Goal: Task Accomplishment & Management: Use online tool/utility

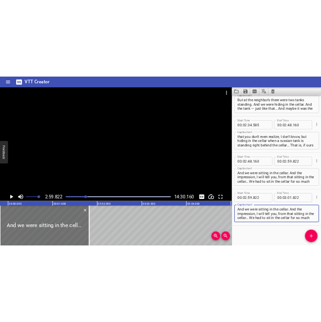
scroll to position [840, 0]
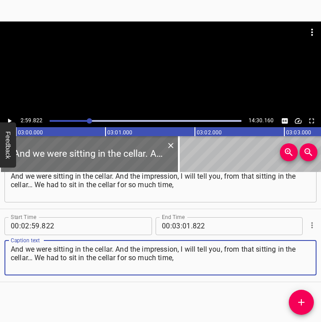
drag, startPoint x: 173, startPoint y: 259, endPoint x: 0, endPoint y: 245, distance: 173.7
click at [0, 245] on div "Start Time 00 : 02 : 59 . 822 Start Time End Time 00 : 03 : 01 . 822 End Time C…" at bounding box center [160, 245] width 321 height 72
paste textarea "and the cellar was damp, cold. We froze so badly! Even though we put on everyth…"
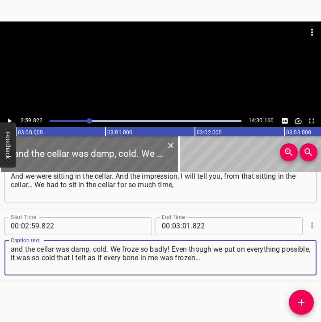
type textarea "and the cellar was damp, cold. We froze so badly! Even though we put on everyth…"
click at [10, 119] on icon "Play/Pause" at bounding box center [9, 121] width 8 height 8
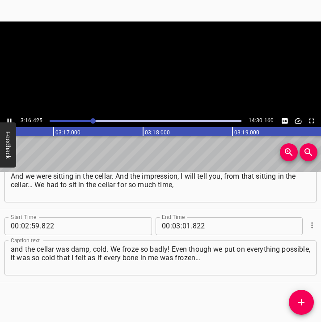
click at [11, 119] on icon "Play/Pause" at bounding box center [10, 120] width 4 height 5
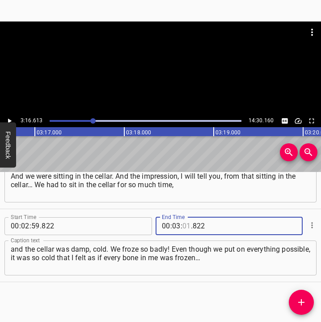
click at [183, 225] on input "number" at bounding box center [187, 226] width 9 height 18
type input "16"
type input "613"
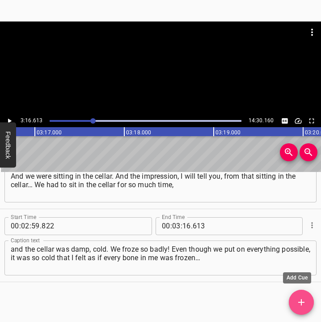
click at [300, 304] on icon "Add Cue" at bounding box center [301, 302] width 11 height 11
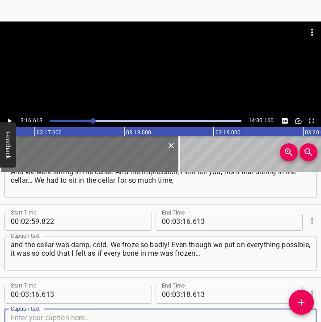
scroll to position [913, 0]
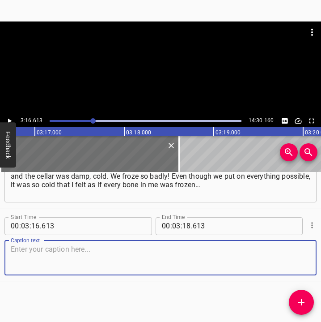
drag, startPoint x: 291, startPoint y: 266, endPoint x: 321, endPoint y: 257, distance: 31.0
click at [321, 257] on div "Start Time 00 : 00 : 05 . 692 Start Time End Time 00 : 00 : 24 . 886 End Time C…" at bounding box center [160, 247] width 321 height 150
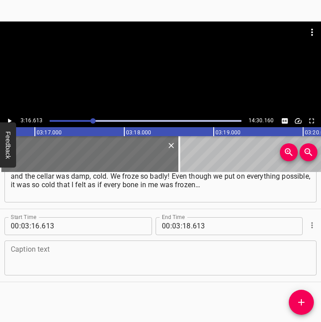
click at [96, 260] on textarea at bounding box center [161, 258] width 300 height 26
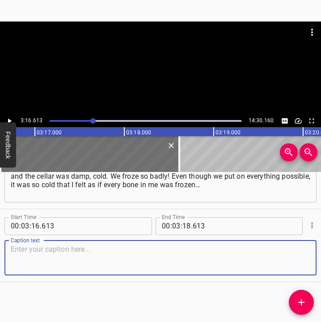
paste textarea "But we hid, because we had to. And it happened often. And then also… You know, …"
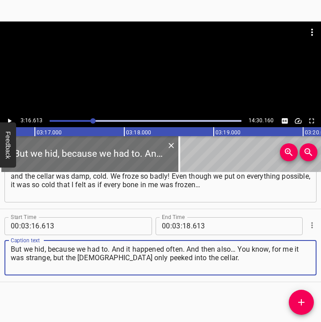
type textarea "But we hid, because we had to. And it happened often. And then also… You know, …"
click at [9, 119] on icon "Play/Pause" at bounding box center [9, 121] width 8 height 8
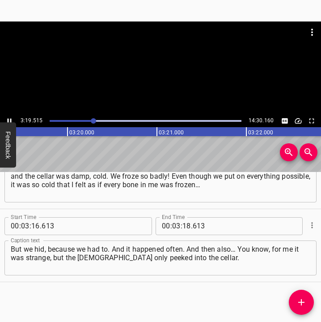
scroll to position [0, 17856]
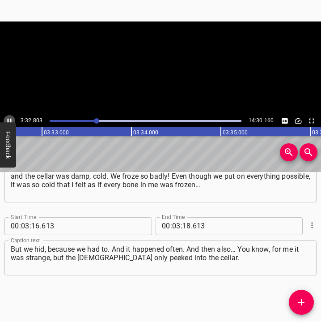
click at [8, 119] on icon "Play/Pause" at bounding box center [10, 120] width 4 height 5
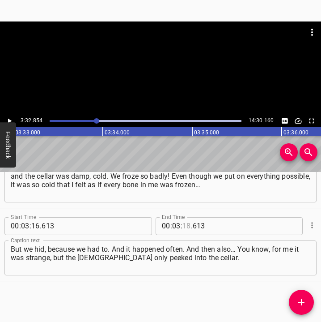
click at [183, 227] on input "number" at bounding box center [187, 226] width 9 height 18
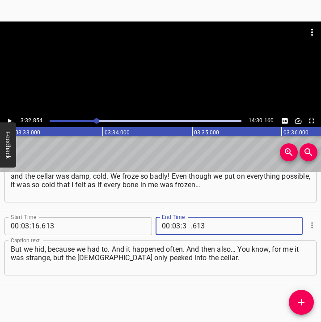
type input "32"
type input "854"
click at [300, 298] on icon "Add Cue" at bounding box center [301, 302] width 11 height 11
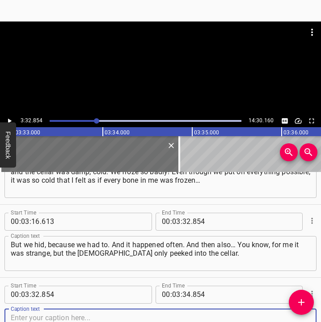
scroll to position [986, 0]
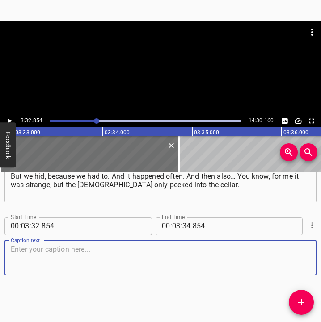
drag, startPoint x: 293, startPoint y: 262, endPoint x: 324, endPoint y: 256, distance: 31.3
click at [321, 256] on html "Caption Editor Batch Transcribe Login Sign Up Privacy Contact 3:32.854 14:30.16…" at bounding box center [160, 161] width 321 height 322
click at [51, 256] on textarea at bounding box center [161, 258] width 300 height 26
paste textarea "In the neighbor’s house there were many of them living, it seems about eight, a…"
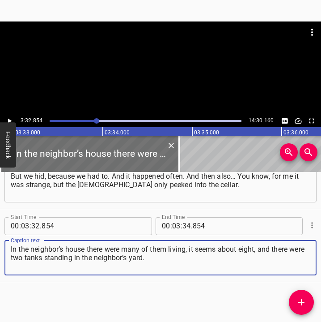
type textarea "In the neighbor’s house there were many of them living, it seems about eight, a…"
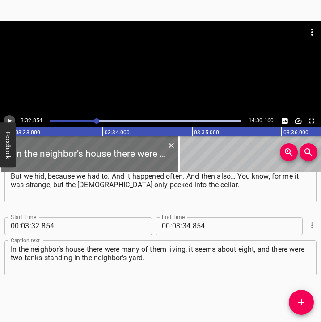
click at [9, 120] on icon "Play/Pause" at bounding box center [10, 120] width 4 height 5
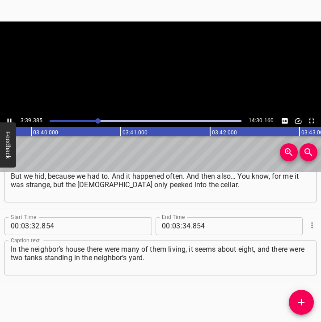
click at [9, 120] on icon "Play/Pause" at bounding box center [9, 121] width 8 height 8
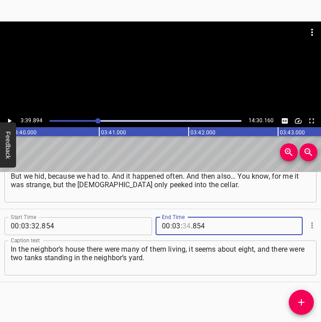
click at [184, 226] on input "number" at bounding box center [187, 226] width 9 height 18
type input "39"
type input "894"
click at [299, 303] on icon "Add Cue" at bounding box center [301, 302] width 11 height 11
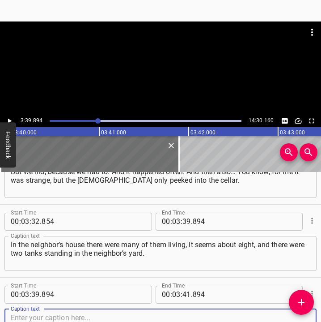
scroll to position [1059, 0]
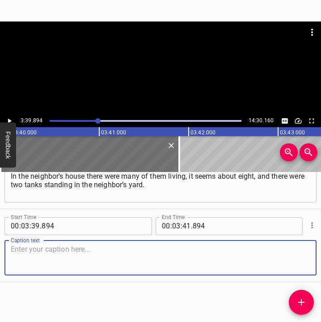
drag, startPoint x: 302, startPoint y: 262, endPoint x: 315, endPoint y: 260, distance: 13.6
click at [315, 260] on div "Start Time 00 : 00 : 05 . 692 Start Time End Time 00 : 00 : 24 . 886 End Time C…" at bounding box center [160, 247] width 321 height 150
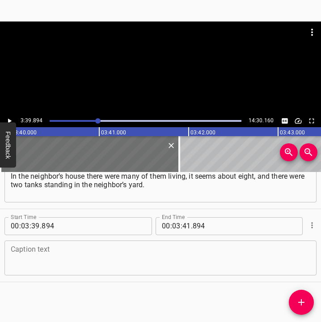
click at [74, 271] on div "Caption text" at bounding box center [160, 257] width 312 height 35
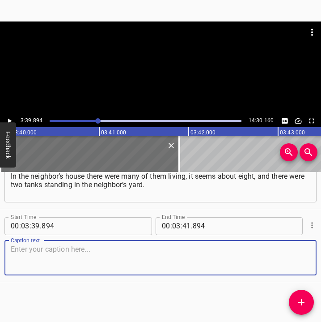
paste textarea "And with us, they only peeked into the cellar and asked: “Who is here?” And we …"
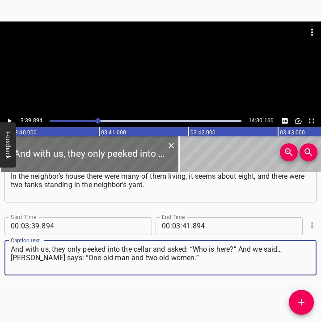
type textarea "And with us, they only peeked into the cellar and asked: “Who is here?” And we …"
click at [10, 117] on icon "Play/Pause" at bounding box center [9, 121] width 8 height 8
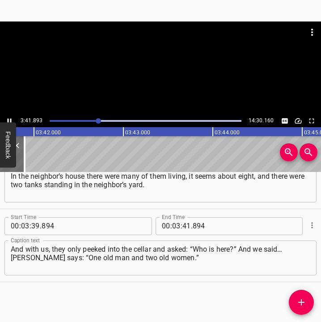
scroll to position [0, 19859]
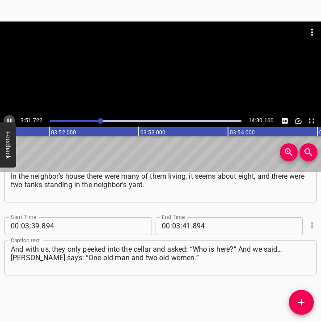
click at [9, 119] on icon "Play/Pause" at bounding box center [9, 121] width 8 height 8
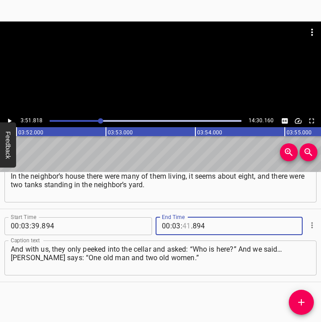
click at [183, 219] on input "number" at bounding box center [187, 226] width 9 height 18
type input "51"
type input "818"
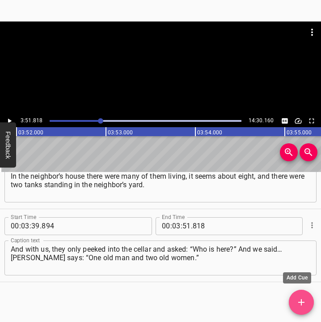
click at [307, 302] on span "Add Cue" at bounding box center [301, 302] width 25 height 11
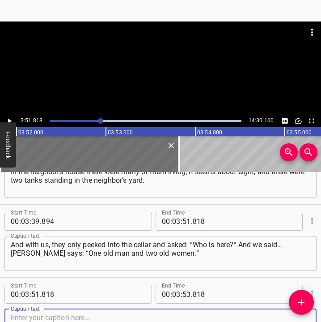
scroll to position [1132, 0]
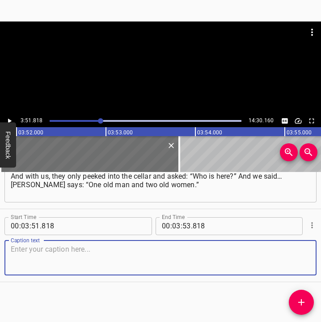
click at [289, 246] on textarea at bounding box center [161, 258] width 300 height 26
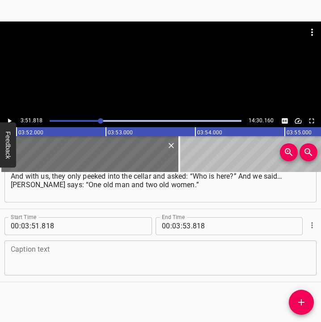
click at [90, 243] on div "Caption text" at bounding box center [160, 257] width 312 height 35
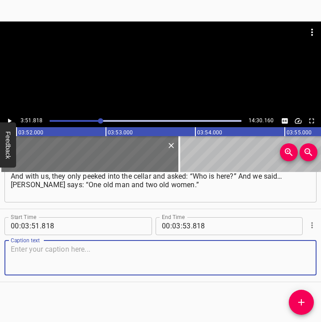
paste textarea "And we even intentionally put on such old jackets, we sat there looking all sha…"
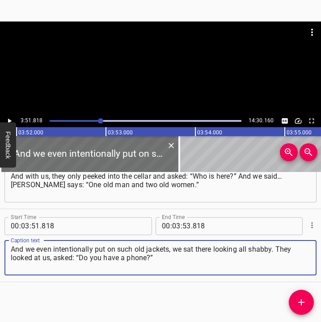
type textarea "And we even intentionally put on such old jackets, we sat there looking all sha…"
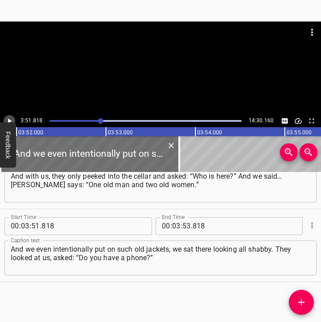
click at [8, 118] on icon "Play/Pause" at bounding box center [9, 121] width 8 height 8
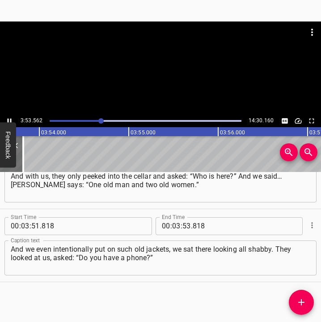
scroll to position [0, 20928]
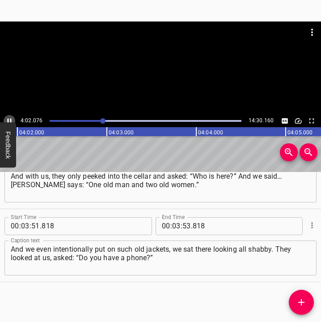
click at [7, 120] on icon "Play/Pause" at bounding box center [9, 121] width 8 height 8
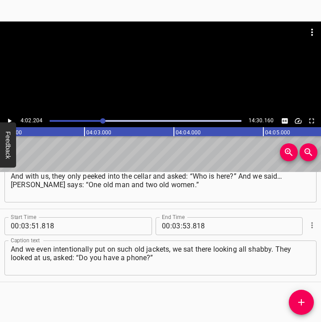
scroll to position [0, 21676]
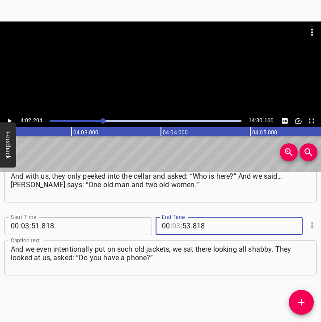
click at [172, 226] on input "number" at bounding box center [176, 226] width 9 height 18
type input "04"
type input "02"
type input "204"
click at [298, 300] on icon "Add Cue" at bounding box center [301, 302] width 11 height 11
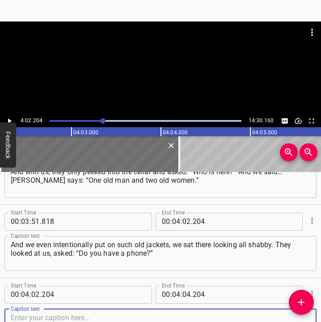
scroll to position [1205, 0]
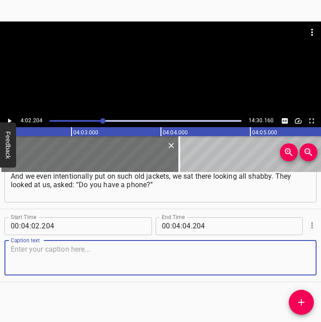
drag, startPoint x: 290, startPoint y: 256, endPoint x: 321, endPoint y: 256, distance: 31.3
click at [311, 256] on div "Start Time 00 : 04 : 02 . 204 Start Time End Time 00 : 04 : 04 . 204 End Time C…" at bounding box center [160, 245] width 321 height 72
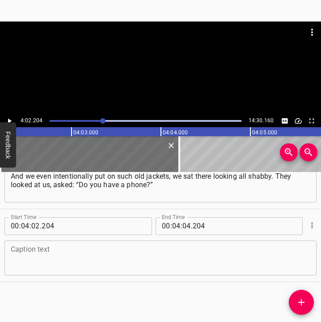
click at [19, 248] on textarea at bounding box center [161, 258] width 300 height 26
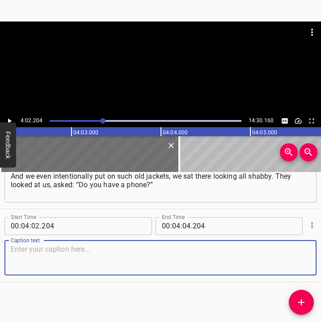
paste textarea "And I had a small push-button phone. I showed it, and they even… I said: “If yo…"
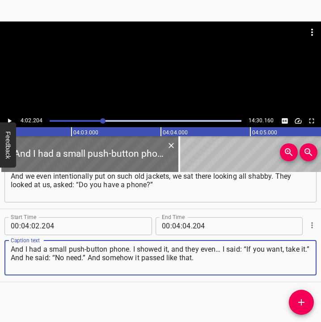
type textarea "And I had a small push-button phone. I showed it, and they even… I said: “If yo…"
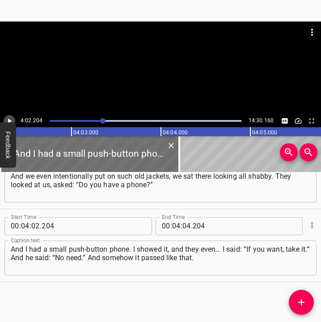
click at [10, 116] on button "Play/Pause" at bounding box center [10, 121] width 12 height 12
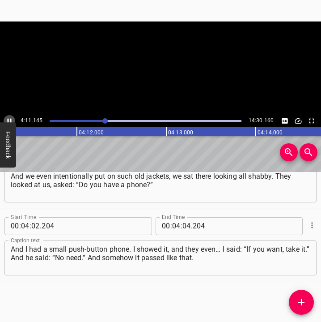
click at [10, 116] on button "Play/Pause" at bounding box center [10, 121] width 12 height 12
click at [7, 119] on icon "Play/Pause" at bounding box center [9, 121] width 8 height 8
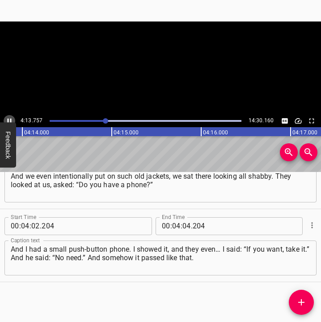
click at [7, 119] on icon "Play/Pause" at bounding box center [9, 121] width 8 height 8
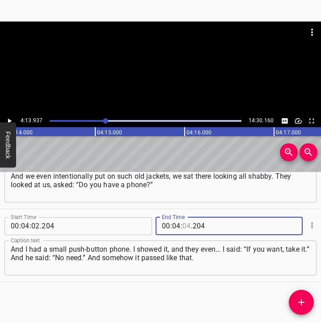
click at [187, 227] on input "number" at bounding box center [187, 226] width 9 height 18
type input "13"
type input "937"
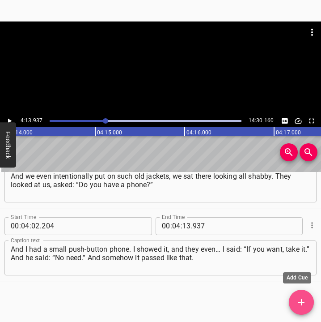
click at [303, 302] on icon "Add Cue" at bounding box center [301, 302] width 6 height 6
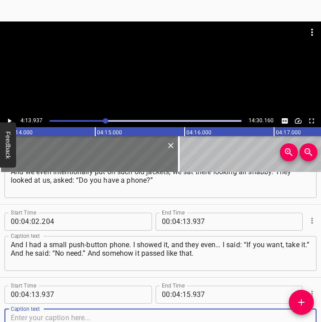
scroll to position [1278, 0]
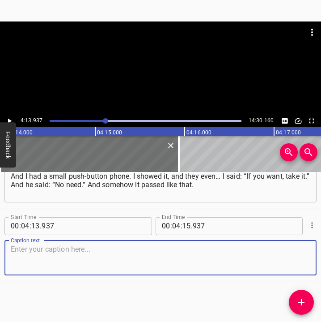
drag, startPoint x: 296, startPoint y: 264, endPoint x: 319, endPoint y: 265, distance: 23.3
click at [312, 265] on div "Start Time 00 : 04 : 13 . 937 Start Time End Time 00 : 04 : 15 . 937 End Time C…" at bounding box center [160, 245] width 321 height 72
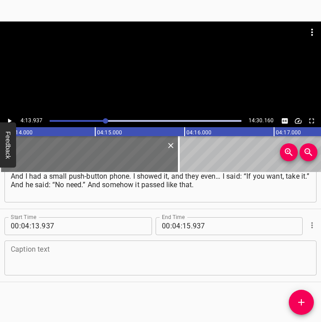
click at [25, 251] on textarea at bounding box center [161, 258] width 300 height 26
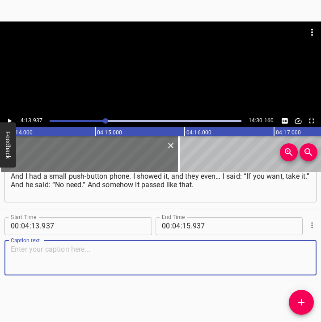
paste textarea "But I will tell you what happened to me… As a result, my yard became a kind of …"
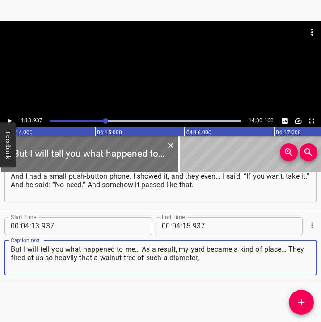
type textarea "But I will tell you what happened to me… As a result, my yard became a kind of …"
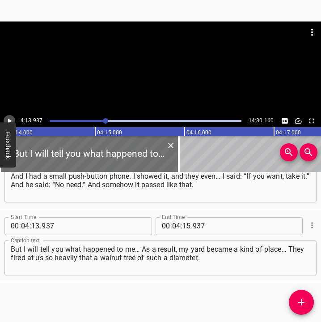
click at [6, 118] on icon "Play/Pause" at bounding box center [9, 121] width 8 height 8
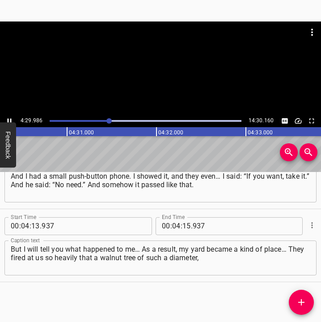
click at [10, 117] on icon "Play/Pause" at bounding box center [9, 121] width 8 height 8
click at [184, 222] on input "number" at bounding box center [187, 226] width 9 height 18
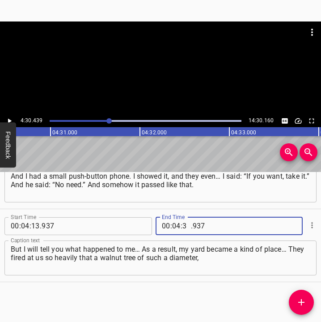
type input "30"
type input "439"
click at [301, 298] on icon "Add Cue" at bounding box center [301, 302] width 11 height 11
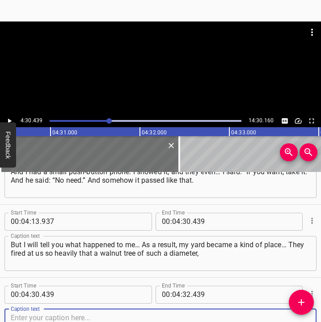
scroll to position [1351, 0]
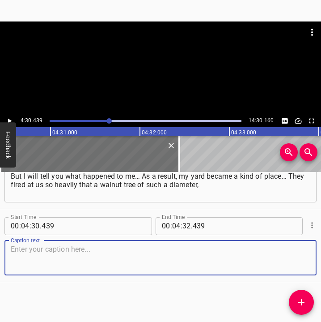
drag, startPoint x: 296, startPoint y: 262, endPoint x: 319, endPoint y: 260, distance: 22.4
click at [311, 261] on div "Start Time 00 : 04 : 30 . 439 Start Time End Time 00 : 04 : 32 . 439 End Time C…" at bounding box center [160, 245] width 321 height 72
click at [61, 265] on textarea at bounding box center [161, 258] width 300 height 26
paste textarea "about 40 centimeters thick, a huge walnut tree — and it was shredded like cabba…"
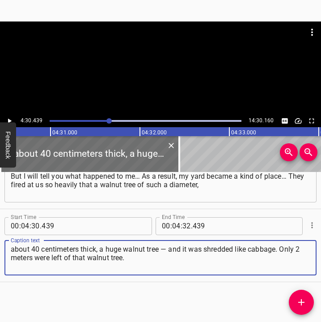
type textarea "about 40 centimeters thick, a huge walnut tree — and it was shredded like cabba…"
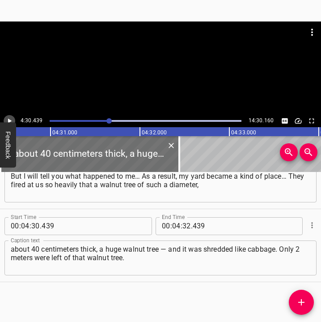
click at [13, 116] on button "Play/Pause" at bounding box center [10, 121] width 12 height 12
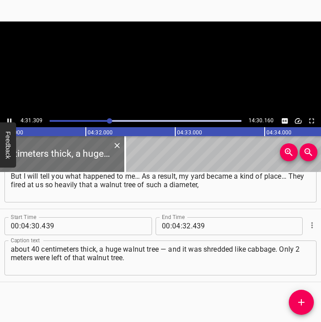
scroll to position [0, 24281]
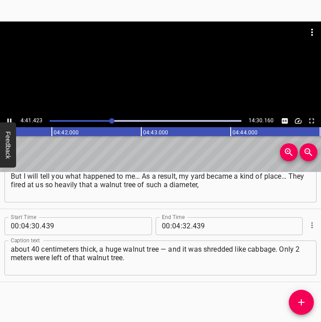
click at [10, 119] on icon "Play/Pause" at bounding box center [10, 120] width 4 height 5
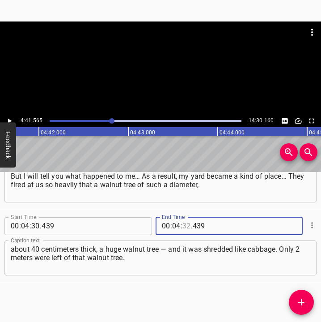
click at [187, 225] on input "number" at bounding box center [187, 226] width 9 height 18
type input "41"
type input "565"
click at [298, 297] on icon "Add Cue" at bounding box center [301, 302] width 11 height 11
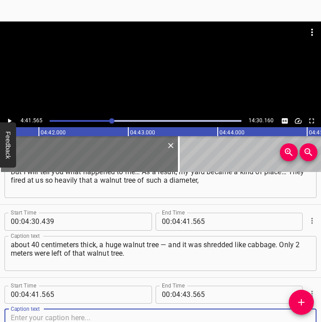
scroll to position [1423, 0]
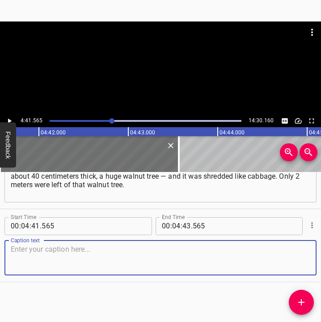
click at [311, 262] on div "Start Time 00 : 04 : 41 . 565 Start Time End Time 00 : 04 : 43 . 565 End Time C…" at bounding box center [160, 245] width 321 height 72
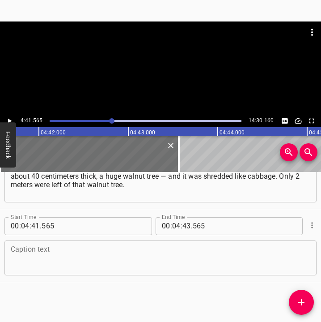
click at [70, 256] on textarea at bounding box center [161, 258] width 300 height 26
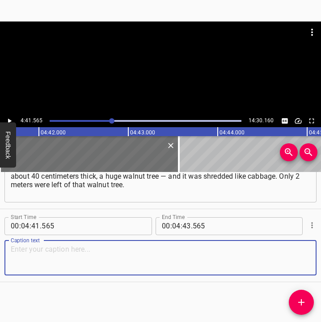
paste textarea "Then once a shell fell near the entrance to the yard, near the gate. But there …"
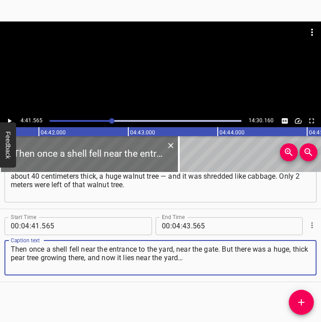
type textarea "Then once a shell fell near the entrance to the yard, near the gate. But there …"
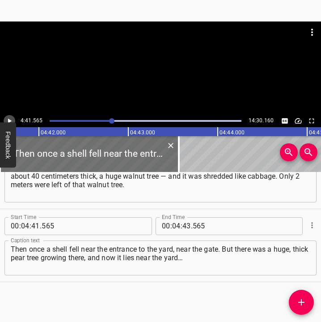
click at [9, 119] on icon "Play/Pause" at bounding box center [10, 120] width 4 height 5
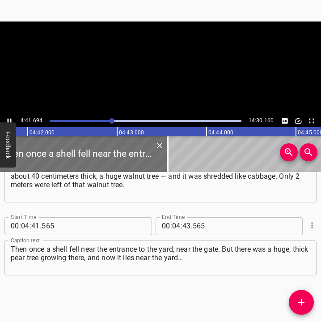
scroll to position [0, 25235]
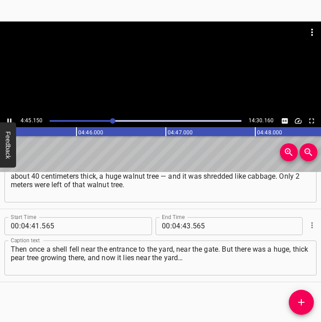
click at [9, 117] on icon "Play/Pause" at bounding box center [9, 121] width 8 height 8
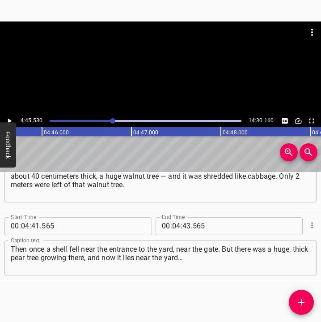
click at [9, 119] on icon "Play/Pause" at bounding box center [9, 121] width 8 height 8
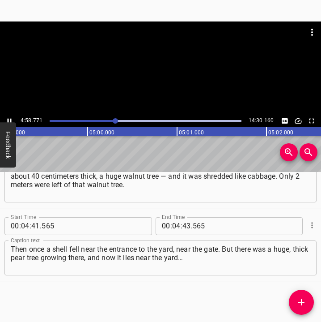
click at [7, 118] on icon "Play/Pause" at bounding box center [9, 121] width 8 height 8
click at [183, 225] on input "number" at bounding box center [187, 226] width 9 height 18
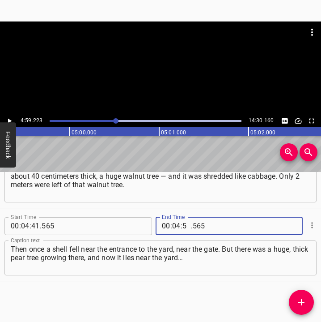
type input "59"
type input "223"
click at [295, 307] on span "Add Cue" at bounding box center [301, 302] width 25 height 11
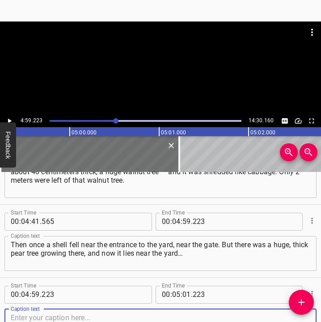
scroll to position [1496, 0]
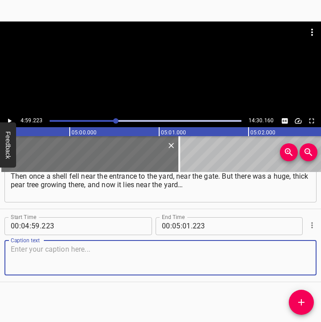
drag, startPoint x: 298, startPoint y: 265, endPoint x: 314, endPoint y: 261, distance: 15.9
click at [308, 262] on div "Caption text" at bounding box center [160, 257] width 312 height 35
click at [24, 249] on textarea at bounding box center [161, 258] width 300 height 26
paste textarea "My fence did not remain, because it was simply smashed to pieces. We gathered o…"
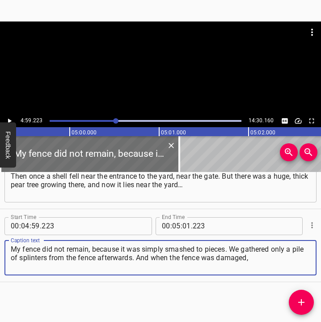
type textarea "My fence did not remain, because it was simply smashed to pieces. We gathered o…"
click at [6, 117] on icon "Play/Pause" at bounding box center [9, 121] width 8 height 8
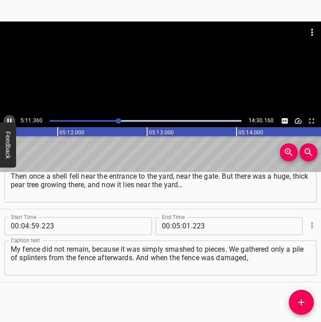
click at [6, 119] on icon "Play/Pause" at bounding box center [9, 121] width 8 height 8
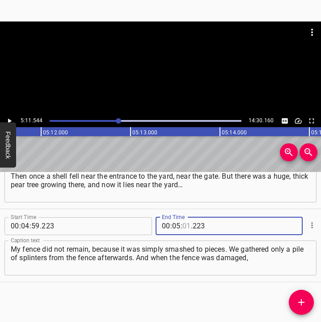
click at [186, 226] on input "number" at bounding box center [187, 226] width 9 height 18
type input "11"
type input "544"
click at [298, 303] on icon "Add Cue" at bounding box center [301, 302] width 11 height 11
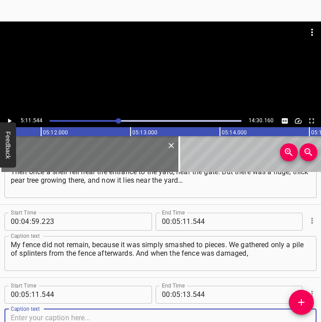
scroll to position [1569, 0]
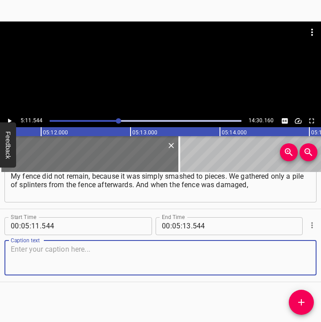
click at [293, 268] on textarea at bounding box center [161, 258] width 300 height 26
click at [102, 262] on textarea at bounding box center [161, 258] width 300 height 26
paste textarea "there was such an explosion that the little gate, together with the posts (the …"
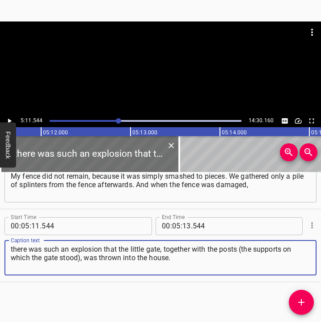
type textarea "there was such an explosion that the little gate, together with the posts (the …"
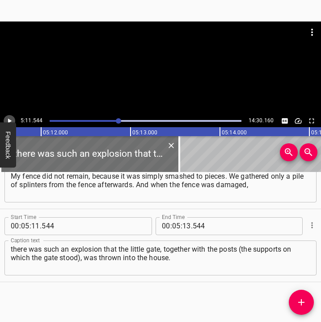
click at [13, 119] on icon "Play/Pause" at bounding box center [9, 121] width 8 height 8
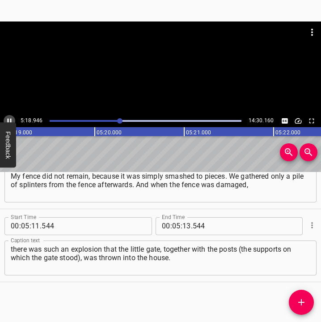
click at [9, 118] on icon "Play/Pause" at bounding box center [9, 121] width 8 height 8
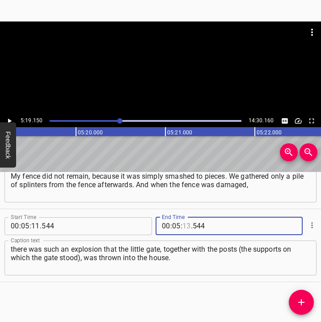
click at [185, 226] on input "number" at bounding box center [187, 226] width 9 height 18
type input "19"
type input "150"
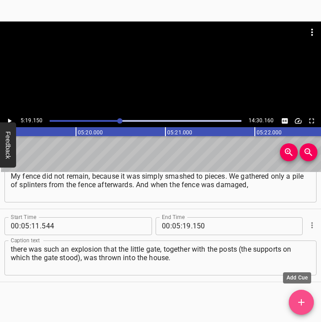
click at [303, 297] on icon "Add Cue" at bounding box center [301, 302] width 11 height 11
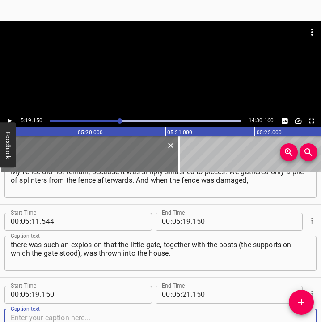
scroll to position [1642, 0]
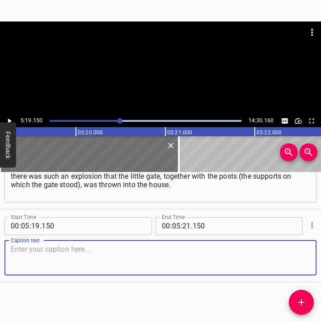
drag, startPoint x: 290, startPoint y: 250, endPoint x: 332, endPoint y: 247, distance: 43.1
click at [321, 247] on html "Caption Editor Batch Transcribe Login Sign Up Privacy Contact 5:19.150 14:30.16…" at bounding box center [160, 161] width 321 height 322
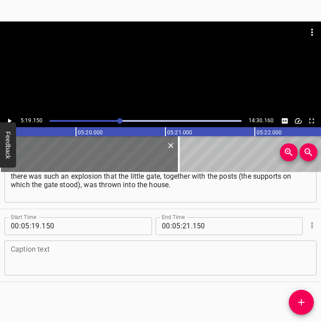
click at [29, 268] on textarea at bounding box center [161, 258] width 300 height 26
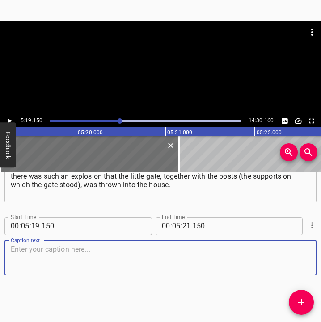
paste textarea "The front door was torn out, although my house is strong, solid. The front door…"
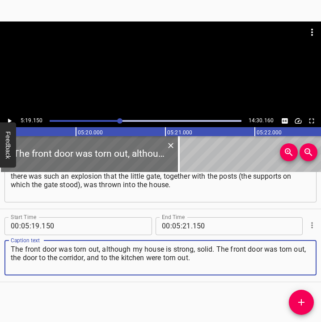
type textarea "The front door was torn out, although my house is strong, solid. The front door…"
click at [9, 118] on icon "Play/Pause" at bounding box center [9, 121] width 8 height 8
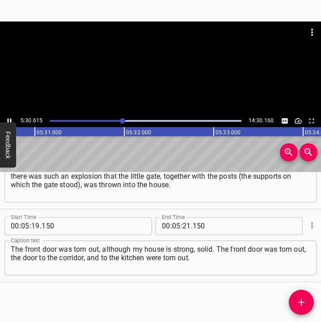
click at [8, 118] on icon "Play/Pause" at bounding box center [9, 121] width 8 height 8
click at [183, 224] on input "number" at bounding box center [187, 226] width 9 height 18
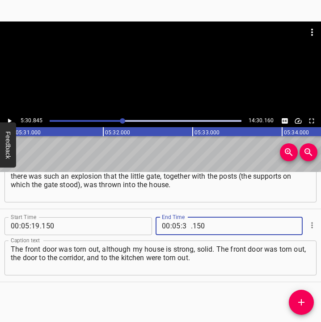
type input "30"
type input "845"
click at [303, 296] on button "Add Cue" at bounding box center [301, 302] width 25 height 25
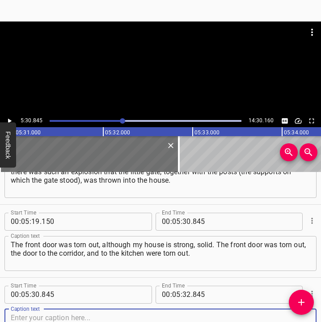
scroll to position [1715, 0]
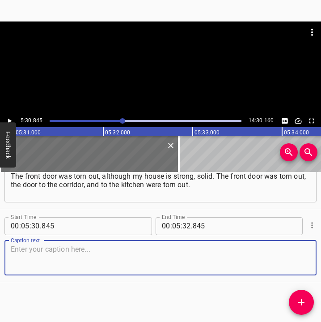
drag, startPoint x: 292, startPoint y: 264, endPoint x: 321, endPoint y: 262, distance: 29.2
click at [304, 264] on div "Caption text" at bounding box center [160, 257] width 312 height 35
click at [100, 253] on textarea at bounding box center [161, 258] width 300 height 26
paste textarea "Later we repaired them a little with that man, but all of this… It happened ste…"
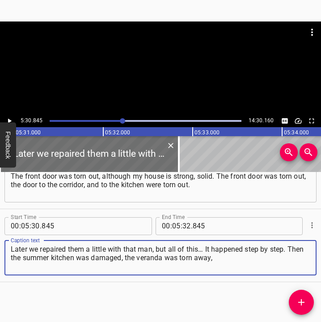
type textarea "Later we repaired them a little with that man, but all of this… It happened ste…"
click at [13, 120] on icon "Play/Pause" at bounding box center [9, 121] width 8 height 8
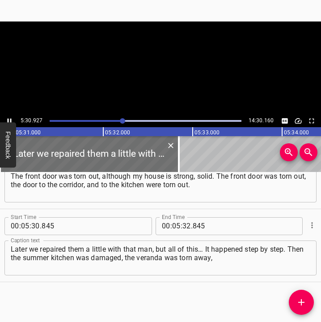
scroll to position [0, 29617]
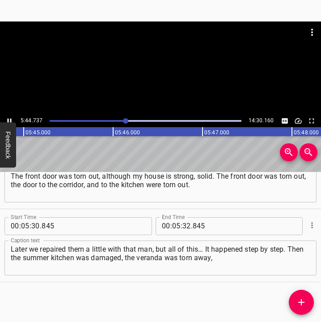
click at [9, 119] on icon "Play/Pause" at bounding box center [10, 120] width 4 height 5
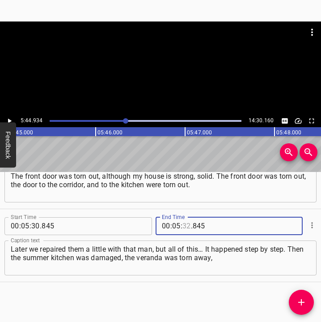
click at [185, 223] on input "number" at bounding box center [187, 226] width 9 height 18
type input "44"
type input "934"
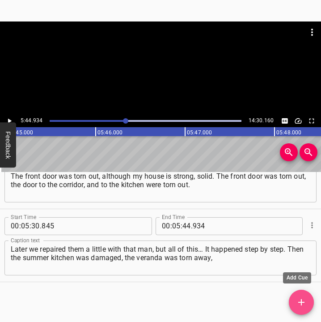
click at [308, 304] on span "Add Cue" at bounding box center [301, 302] width 25 height 11
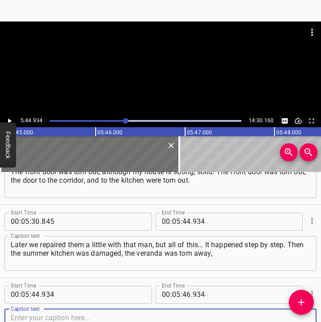
scroll to position [1788, 0]
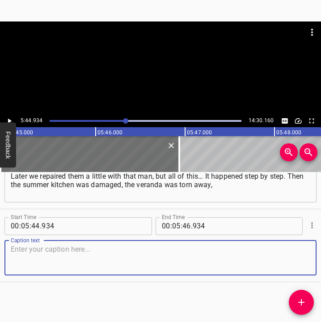
drag, startPoint x: 295, startPoint y: 267, endPoint x: 322, endPoint y: 261, distance: 27.4
click at [321, 261] on html "Caption Editor Batch Transcribe Login Sign Up Privacy Contact 5:44.934 14:30.16…" at bounding box center [160, 161] width 321 height 322
click at [170, 260] on textarea at bounding box center [161, 258] width 300 height 26
paste textarea "the roof was blown off. A shell fell behind it. Then, already closer to the end…"
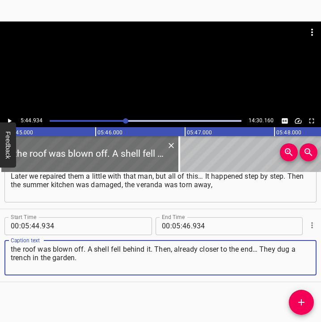
type textarea "the roof was blown off. A shell fell behind it. Then, already closer to the end…"
click at [9, 118] on icon "Play/Pause" at bounding box center [9, 121] width 8 height 8
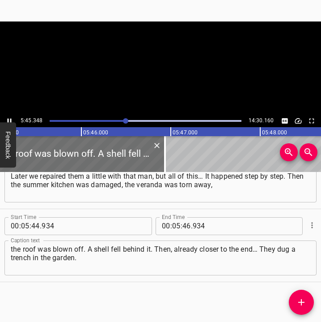
scroll to position [0, 30908]
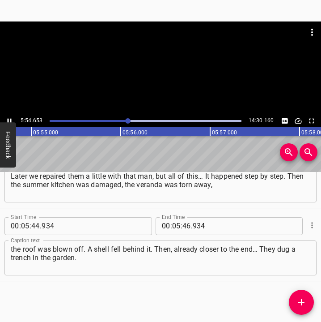
click at [9, 117] on icon "Play/Pause" at bounding box center [9, 121] width 8 height 8
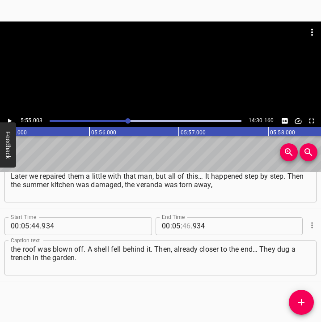
drag, startPoint x: 183, startPoint y: 225, endPoint x: 190, endPoint y: 225, distance: 6.7
click at [187, 225] on input "number" at bounding box center [187, 226] width 9 height 18
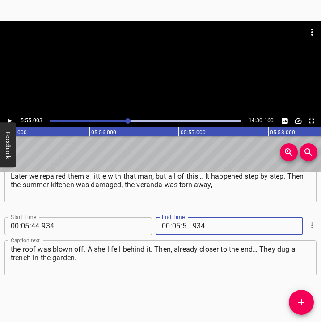
type input "55"
type input "003"
drag, startPoint x: 301, startPoint y: 298, endPoint x: 321, endPoint y: 304, distance: 20.7
click at [306, 299] on icon "Add Cue" at bounding box center [301, 302] width 11 height 11
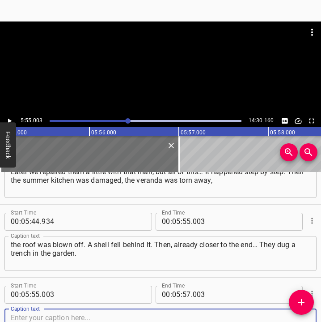
scroll to position [1861, 0]
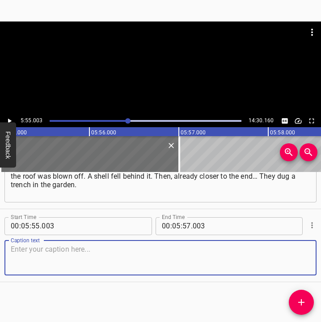
drag, startPoint x: 300, startPoint y: 263, endPoint x: 319, endPoint y: 260, distance: 19.4
click at [314, 261] on div "Start Time 00 : 00 : 05 . 692 Start Time End Time 00 : 00 : 24 . 886 End Time C…" at bounding box center [160, 247] width 321 height 150
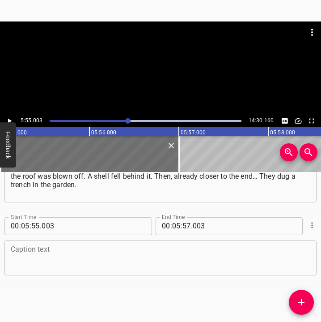
click at [66, 257] on textarea at bounding box center [161, 258] width 300 height 26
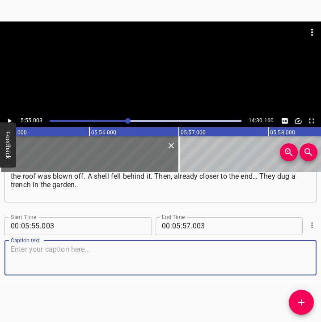
paste textarea "The garden… from corner to corner they dug a trench, and not straight, but in a…"
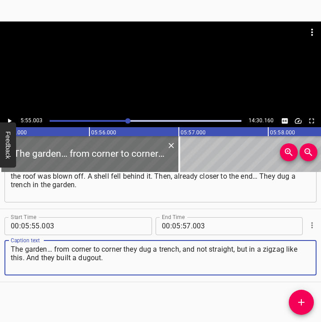
type textarea "The garden… from corner to corner they dug a trench, and not straight, but in a…"
click at [8, 119] on icon "Play/Pause" at bounding box center [10, 120] width 4 height 5
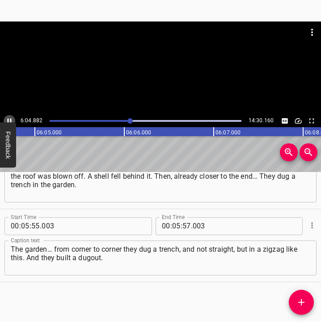
click at [7, 119] on icon "Play/Pause" at bounding box center [9, 121] width 8 height 8
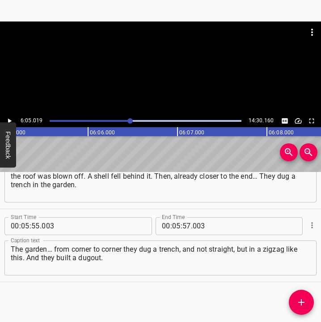
click at [8, 119] on icon "Play/Pause" at bounding box center [10, 120] width 4 height 5
click at [8, 121] on icon "Play/Pause" at bounding box center [10, 120] width 4 height 5
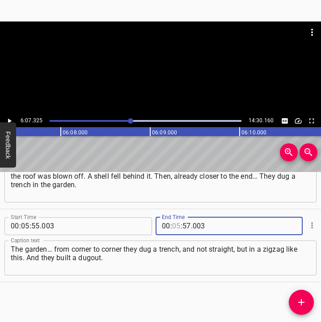
click at [174, 227] on input "number" at bounding box center [176, 226] width 9 height 18
type input "06"
type input "07"
type input "325"
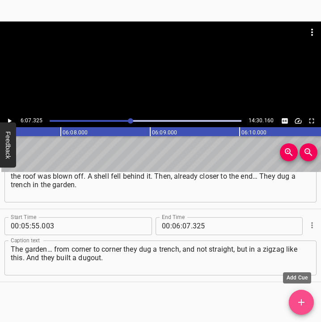
click at [296, 302] on span "Add Cue" at bounding box center [301, 302] width 25 height 11
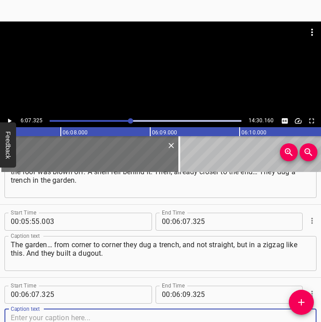
scroll to position [1934, 0]
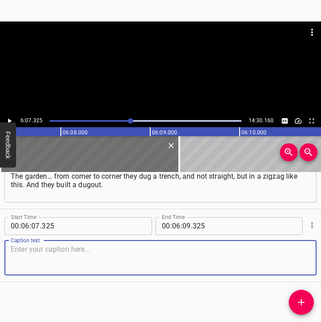
drag, startPoint x: 285, startPoint y: 259, endPoint x: 318, endPoint y: 252, distance: 32.9
click at [306, 255] on div "Caption text" at bounding box center [160, 257] width 312 height 35
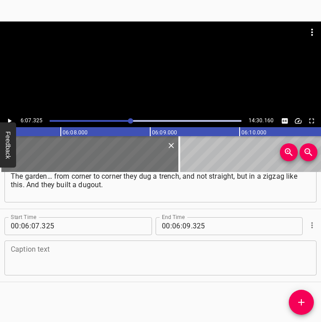
click at [97, 254] on textarea at bounding box center [161, 258] width 300 height 26
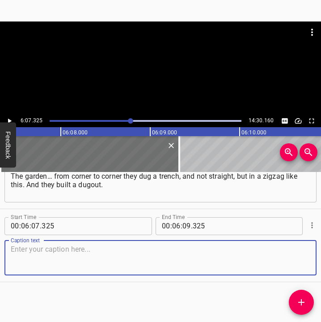
paste textarea "That trench was about 2 meters deep, because it was fully… And I even had some …"
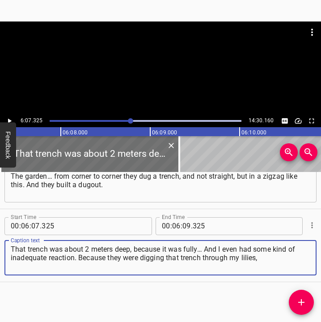
type textarea "That trench was about 2 meters deep, because it was fully… And I even had some …"
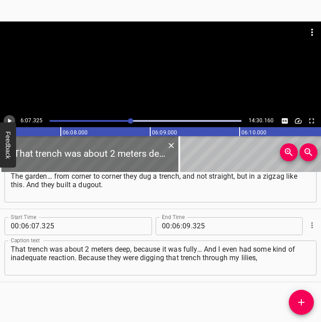
click at [13, 118] on icon "Play/Pause" at bounding box center [9, 121] width 8 height 8
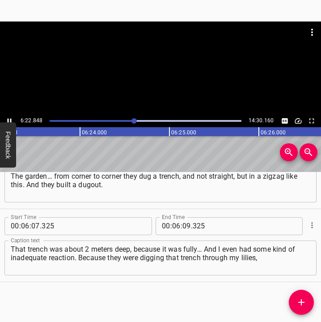
click at [8, 119] on icon "Play/Pause" at bounding box center [10, 120] width 4 height 5
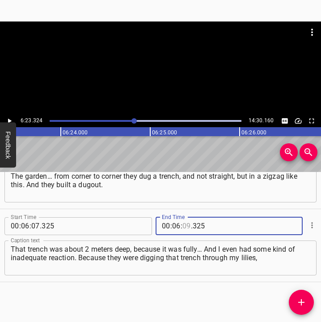
click at [183, 226] on input "number" at bounding box center [187, 226] width 9 height 18
type input "23"
type input "324"
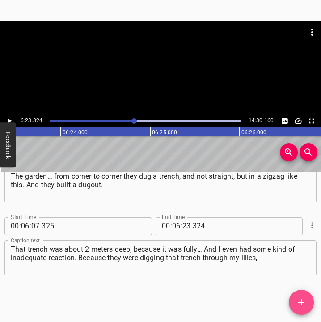
click at [306, 299] on icon "Add Cue" at bounding box center [301, 302] width 11 height 11
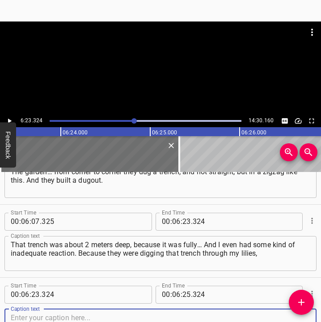
scroll to position [2007, 0]
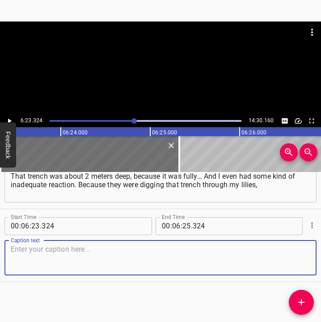
drag, startPoint x: 290, startPoint y: 256, endPoint x: 317, endPoint y: 253, distance: 27.5
click at [300, 255] on textarea at bounding box center [161, 258] width 300 height 26
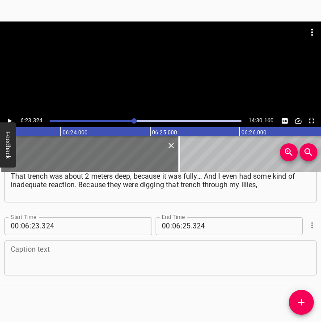
click at [40, 262] on textarea at bounding box center [161, 258] width 300 height 26
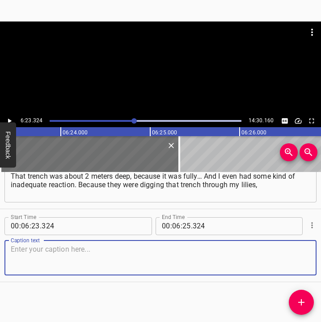
paste textarea "through my strawberries, throwing out those lilies. And my lilies were so big, …"
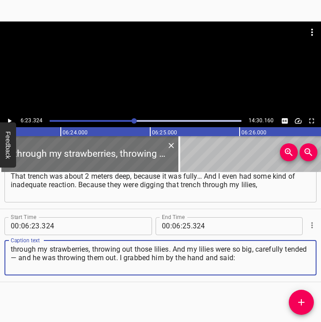
type textarea "through my strawberries, throwing out those lilies. And my lilies were so big, …"
click at [9, 117] on icon "Play/Pause" at bounding box center [9, 121] width 8 height 8
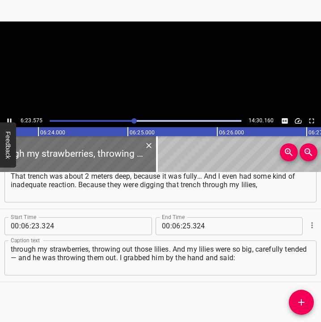
scroll to position [0, 34353]
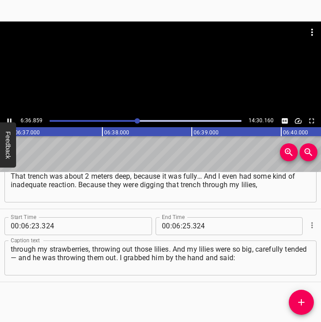
click at [9, 118] on icon "Play/Pause" at bounding box center [9, 121] width 8 height 8
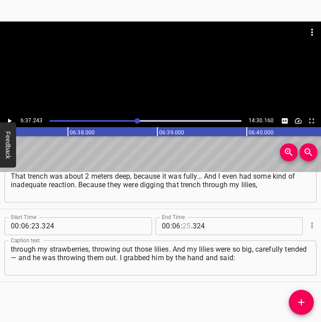
click at [184, 225] on input "number" at bounding box center [187, 226] width 9 height 18
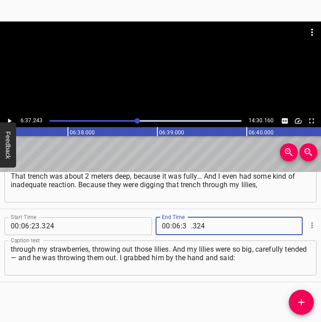
type input "37"
type input "243"
click at [299, 303] on icon "Add Cue" at bounding box center [301, 302] width 6 height 6
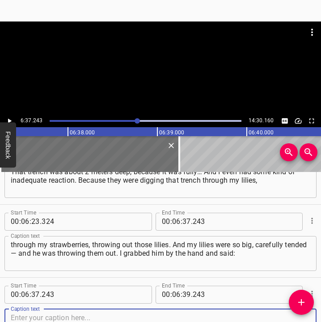
scroll to position [2080, 0]
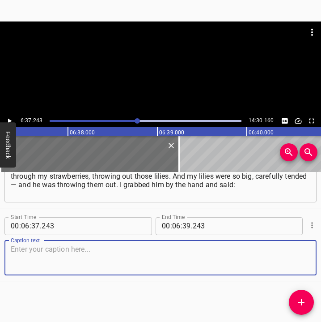
drag, startPoint x: 294, startPoint y: 266, endPoint x: 316, endPoint y: 263, distance: 22.1
click at [316, 263] on div "Start Time 00 : 00 : 05 . 692 Start Time End Time 00 : 00 : 24 . 886 End Time C…" at bounding box center [160, 247] width 321 height 150
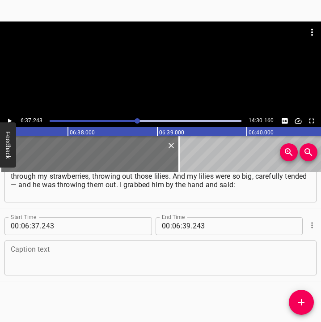
click at [17, 252] on textarea at bounding box center [161, 258] width 300 height 26
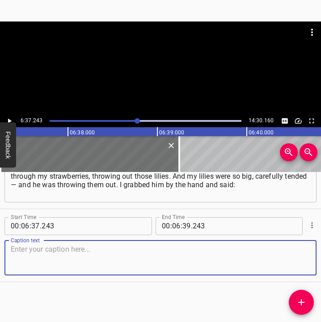
paste textarea "“Don’t cut, don’t cut.” And that boy was so surprised! And then, probably, he t…"
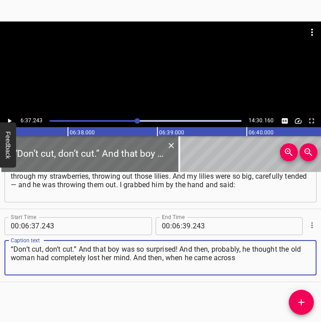
type textarea "“Don’t cut, don’t cut.” And that boy was so surprised! And then, probably, he t…"
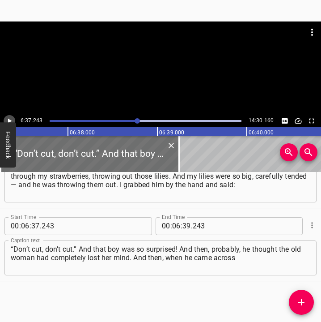
click at [9, 118] on icon "Play/Pause" at bounding box center [9, 121] width 8 height 8
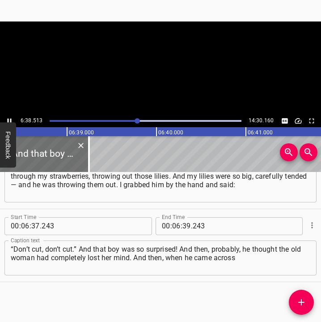
scroll to position [0, 35666]
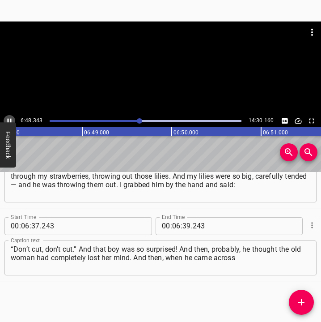
click at [7, 119] on icon "Play/Pause" at bounding box center [9, 121] width 8 height 8
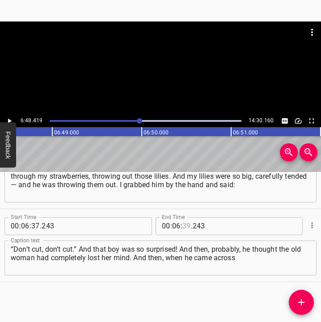
click at [183, 226] on input "number" at bounding box center [187, 226] width 9 height 18
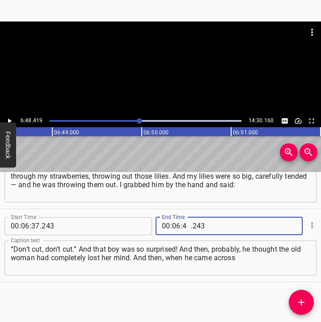
type input "48"
type input "419"
click at [302, 297] on icon "Add Cue" at bounding box center [301, 302] width 11 height 11
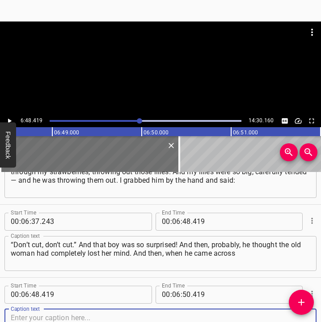
scroll to position [2153, 0]
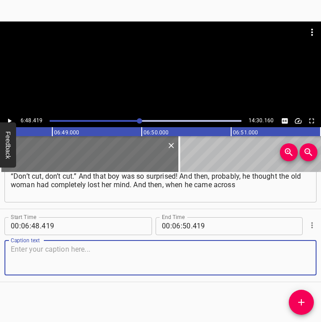
drag, startPoint x: 290, startPoint y: 261, endPoint x: 317, endPoint y: 258, distance: 27.5
click at [308, 260] on div "Caption text" at bounding box center [160, 257] width 312 height 35
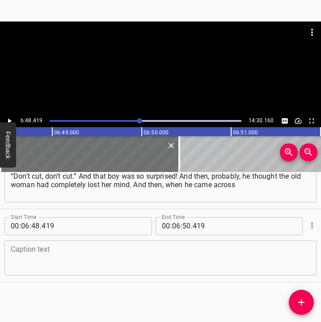
click at [27, 260] on textarea at bounding box center [161, 258] width 300 height 26
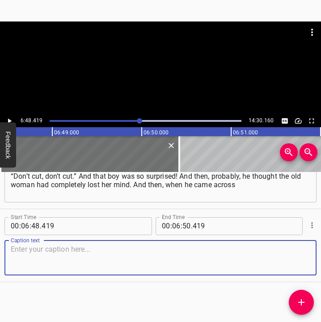
paste textarea "the [PERSON_NAME], he started giving them to me. I collected a whole basket of …"
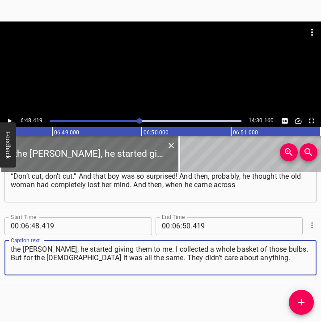
type textarea "the [PERSON_NAME], he started giving them to me. I collected a whole basket of …"
click at [13, 119] on icon "Play/Pause" at bounding box center [9, 121] width 8 height 8
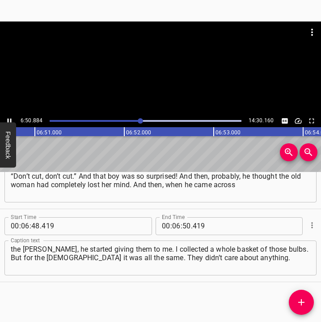
scroll to position [0, 36773]
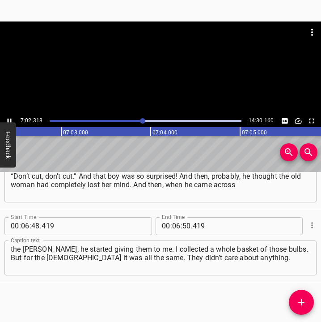
click at [8, 117] on icon "Play/Pause" at bounding box center [9, 121] width 8 height 8
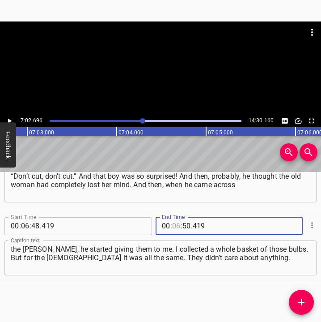
click at [173, 226] on input "number" at bounding box center [176, 226] width 9 height 18
type input "07"
type input "02"
type input "696"
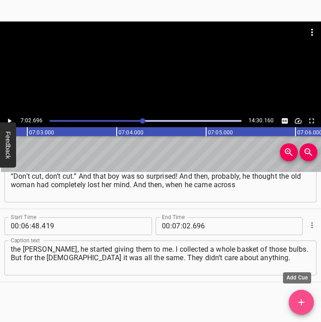
click at [303, 297] on icon "Add Cue" at bounding box center [301, 302] width 11 height 11
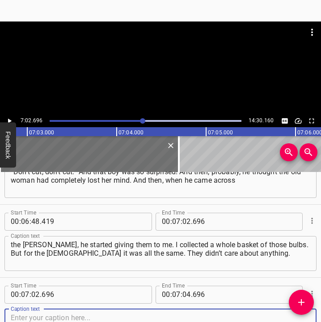
scroll to position [2226, 0]
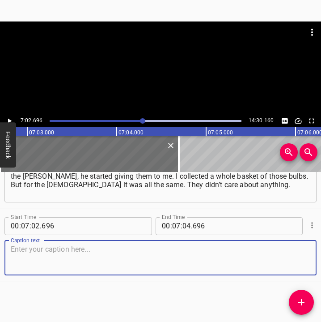
drag, startPoint x: 297, startPoint y: 264, endPoint x: 315, endPoint y: 257, distance: 19.4
click at [315, 257] on div "Start Time 00 : 00 : 05 . 692 Start Time End Time 00 : 00 : 24 . 886 End Time C…" at bounding box center [160, 247] width 321 height 150
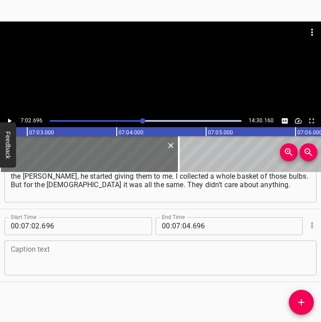
click at [117, 251] on textarea at bounding box center [161, 258] width 300 height 26
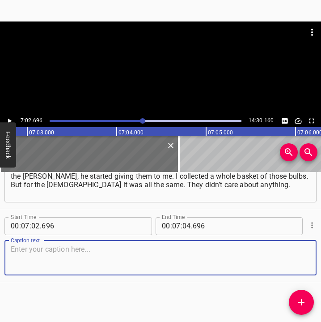
paste textarea "They went through the cherry orchard, cut everything down, dug that trench. And…"
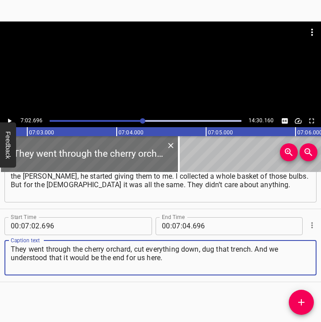
type textarea "They went through the cherry orchard, cut everything down, dug that trench. And…"
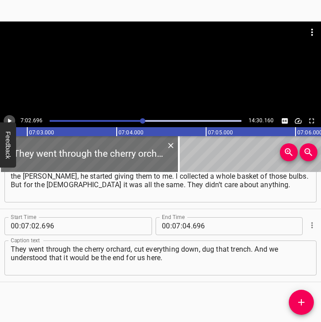
click at [11, 118] on icon "Play/Pause" at bounding box center [9, 121] width 8 height 8
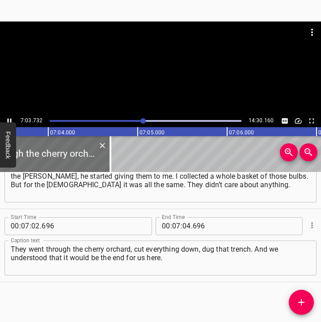
scroll to position [0, 37923]
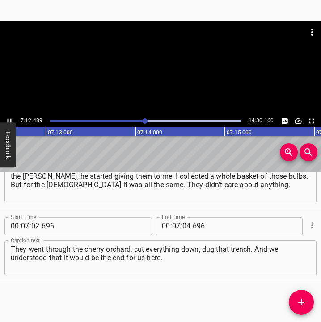
click at [9, 119] on icon "Play/Pause" at bounding box center [9, 121] width 8 height 8
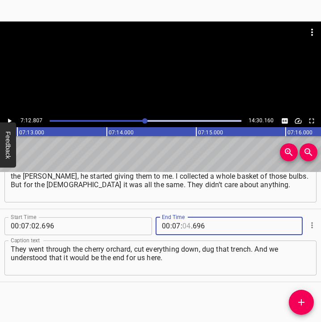
click at [185, 226] on input "number" at bounding box center [187, 226] width 9 height 18
type input "12"
type input "807"
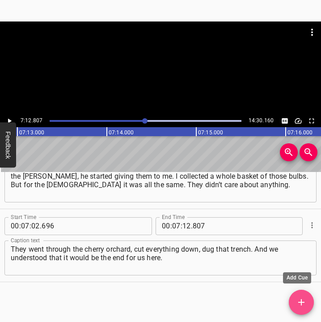
click at [306, 306] on icon "Add Cue" at bounding box center [301, 302] width 11 height 11
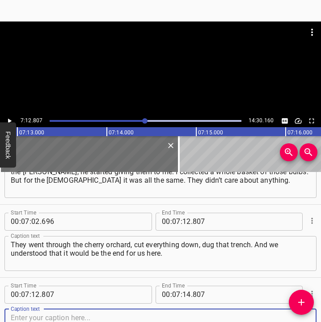
scroll to position [2299, 0]
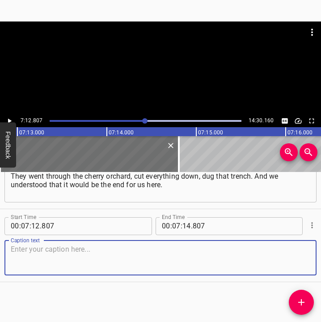
click at [307, 247] on div "Caption text" at bounding box center [160, 257] width 312 height 35
drag, startPoint x: 301, startPoint y: 255, endPoint x: 315, endPoint y: 249, distance: 15.0
click at [302, 254] on textarea at bounding box center [161, 258] width 300 height 26
click at [77, 260] on textarea at bounding box center [161, 258] width 300 height 26
paste textarea "Because this would be terrible! When ours see this trench from the drones, they…"
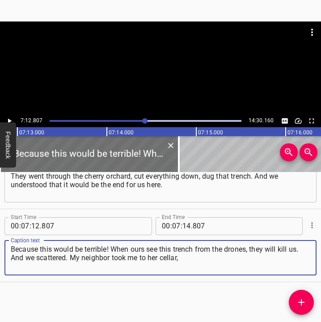
type textarea "Because this would be terrible! When ours see this trench from the drones, they…"
click at [10, 119] on icon "Play/Pause" at bounding box center [9, 121] width 8 height 8
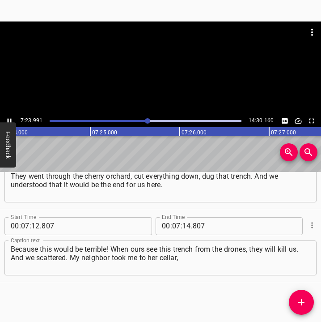
click at [6, 119] on icon "Play/Pause" at bounding box center [9, 121] width 8 height 8
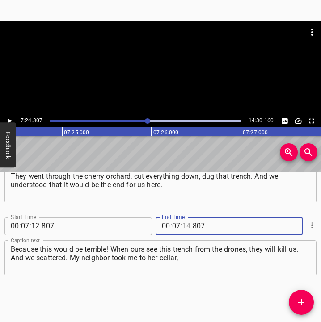
click at [185, 228] on input "number" at bounding box center [187, 226] width 9 height 18
type input "24"
type input "307"
click at [300, 300] on icon "Add Cue" at bounding box center [301, 302] width 11 height 11
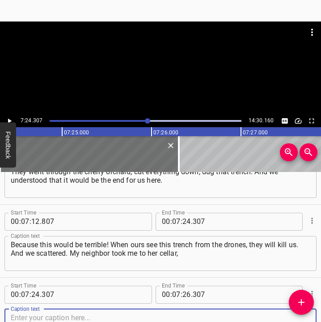
scroll to position [2372, 0]
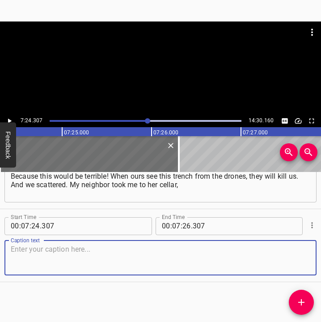
drag, startPoint x: 295, startPoint y: 264, endPoint x: 314, endPoint y: 260, distance: 19.8
click at [307, 261] on div "Caption text" at bounding box center [160, 257] width 312 height 35
click at [39, 266] on textarea at bounding box center [161, 258] width 300 height 26
paste textarea "and the others went to another neighbor. But still, during the day we came back…"
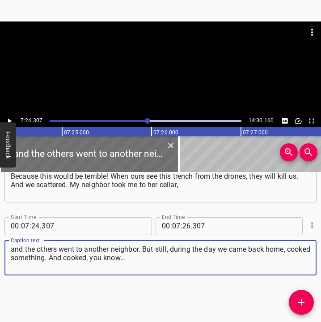
type textarea "and the others went to another neighbor. But still, during the day we came back…"
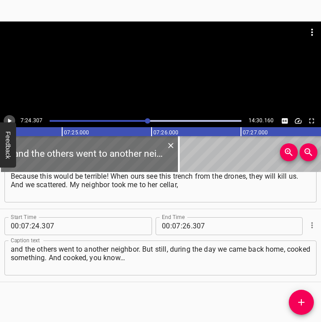
click at [9, 120] on icon "Play/Pause" at bounding box center [10, 120] width 4 height 5
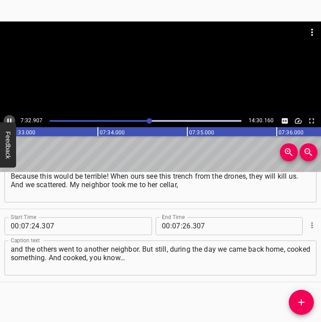
click at [7, 117] on icon "Play/Pause" at bounding box center [9, 121] width 8 height 8
click at [9, 117] on icon "Play/Pause" at bounding box center [9, 121] width 8 height 8
click at [146, 120] on div "Play progress" at bounding box center [55, 121] width 192 height 2
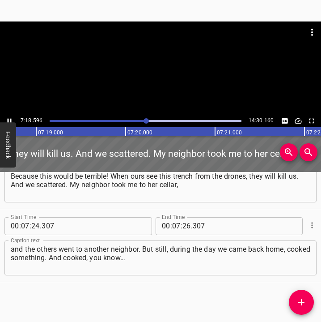
click at [149, 119] on div at bounding box center [146, 120] width 5 height 5
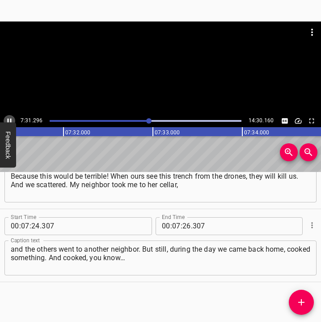
click at [10, 118] on icon "Play/Pause" at bounding box center [9, 121] width 8 height 8
click at [9, 120] on icon "Play/Pause" at bounding box center [10, 120] width 4 height 5
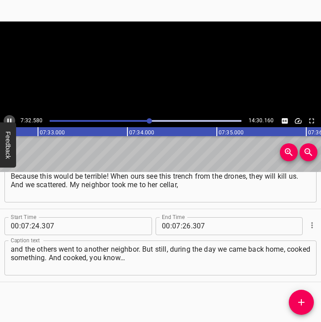
click at [9, 120] on icon "Play/Pause" at bounding box center [9, 121] width 8 height 8
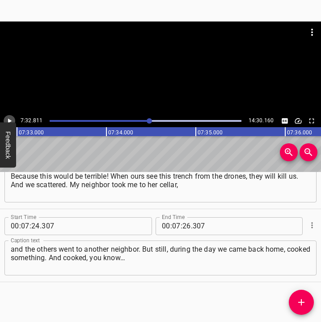
click at [9, 117] on icon "Play/Pause" at bounding box center [9, 121] width 8 height 8
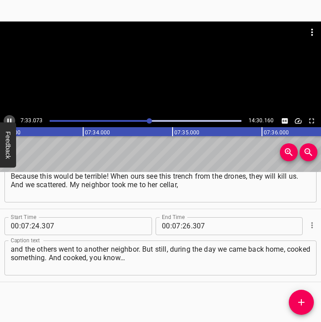
scroll to position [0, 40569]
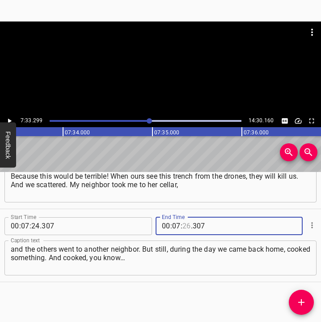
click at [183, 222] on input "number" at bounding box center [187, 226] width 9 height 18
type input "33"
type input "299"
click at [303, 302] on icon "Add Cue" at bounding box center [301, 302] width 6 height 6
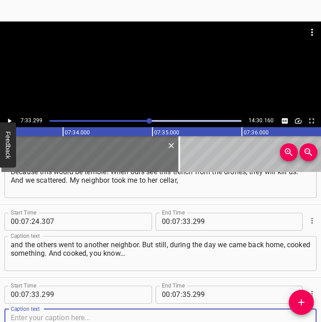
scroll to position [2445, 0]
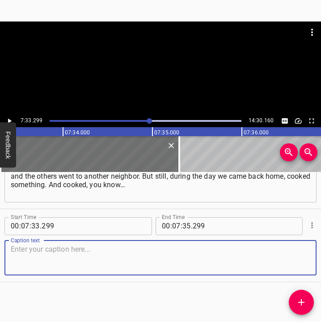
drag, startPoint x: 298, startPoint y: 267, endPoint x: 321, endPoint y: 255, distance: 25.6
click at [321, 255] on html "Caption Editor Batch Transcribe Login Sign Up Privacy Contact 7:33.299 14:30.16…" at bounding box center [160, 161] width 321 height 322
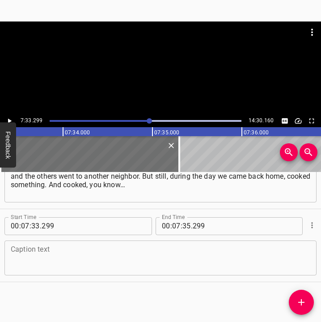
click at [32, 261] on textarea at bounding box center [161, 258] width 300 height 26
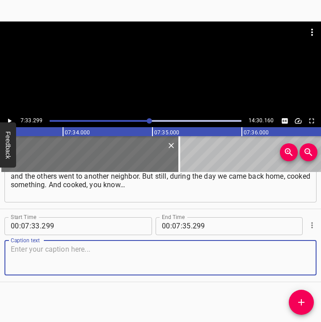
paste textarea "There was almost no food left anymore, some vegetables, and we cooked whatever …"
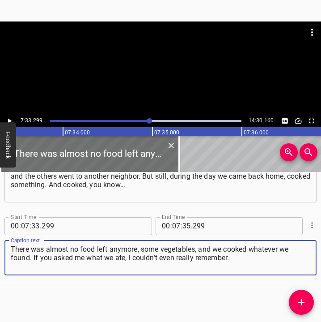
type textarea "There was almost no food left anymore, some vegetables, and we cooked whatever …"
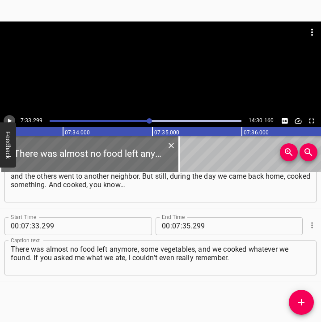
click at [9, 118] on icon "Play/Pause" at bounding box center [9, 121] width 8 height 8
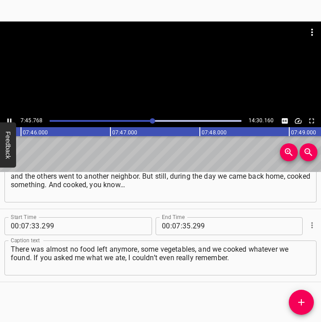
click at [10, 118] on icon "Play/Pause" at bounding box center [9, 121] width 8 height 8
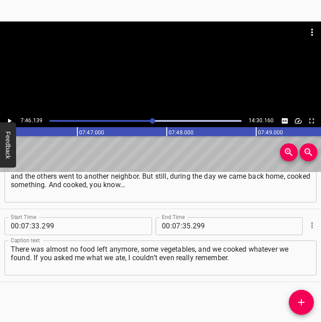
click at [10, 118] on icon "Play/Pause" at bounding box center [9, 121] width 8 height 8
click at [183, 221] on input "number" at bounding box center [187, 226] width 9 height 18
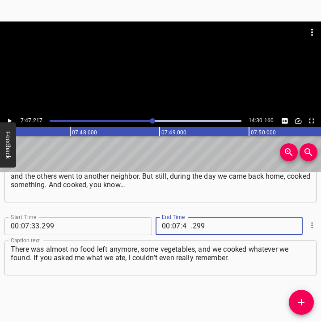
type input "47"
type input "217"
click at [298, 299] on icon "Add Cue" at bounding box center [301, 302] width 11 height 11
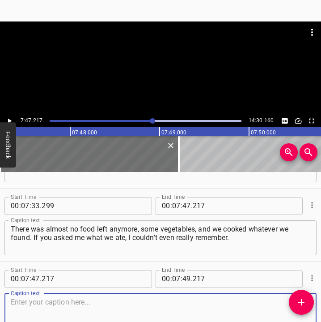
scroll to position [2518, 0]
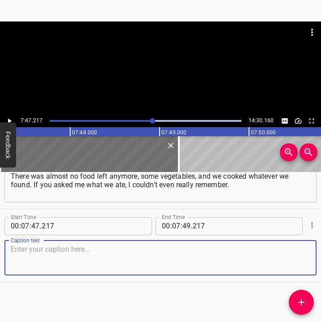
drag, startPoint x: 295, startPoint y: 264, endPoint x: 327, endPoint y: 254, distance: 33.0
click at [321, 254] on html "Caption Editor Batch Transcribe Login Sign Up Privacy Contact 7:47.217 14:30.16…" at bounding box center [160, 161] width 321 height 322
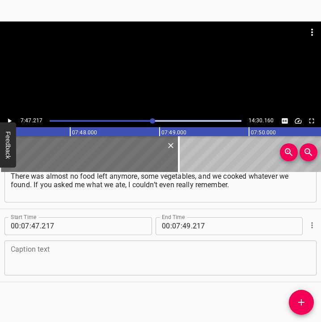
click at [82, 254] on textarea at bounding box center [161, 258] width 300 height 26
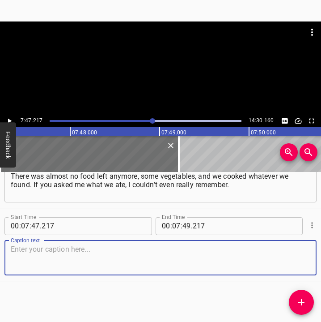
paste textarea "Then once, in the middle of the day, a wild shelling started, and we ran into t…"
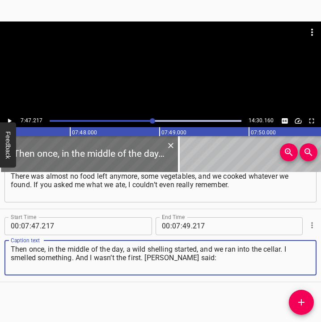
type textarea "Then once, in the middle of the day, a wild shelling started, and we ran into t…"
click at [7, 119] on icon "Play/Pause" at bounding box center [9, 121] width 8 height 8
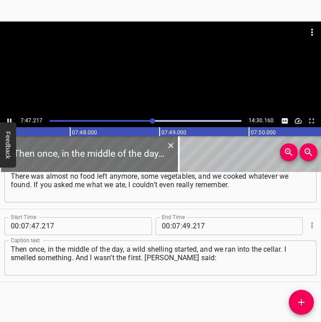
scroll to position [0, 41831]
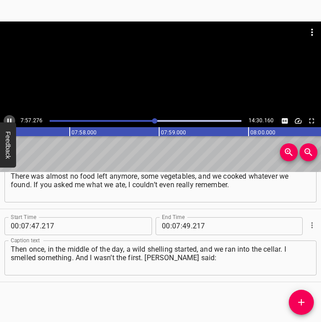
click at [7, 119] on icon "Play/Pause" at bounding box center [9, 121] width 8 height 8
click at [8, 119] on icon "Play/Pause" at bounding box center [9, 121] width 8 height 8
click at [8, 119] on icon "Play/Pause" at bounding box center [10, 120] width 4 height 5
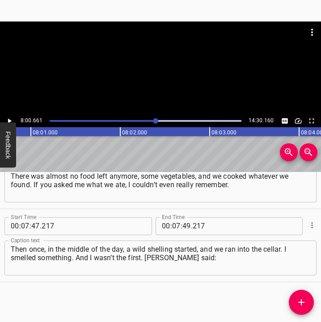
scroll to position [0, 43018]
click at [174, 224] on input "number" at bounding box center [176, 226] width 9 height 18
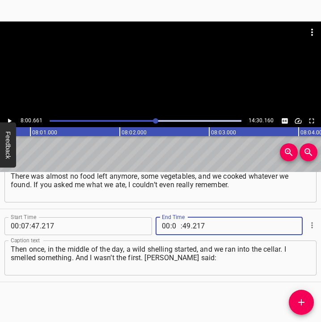
type input "08"
type input "00"
type input "661"
click at [303, 299] on icon "Add Cue" at bounding box center [301, 302] width 11 height 11
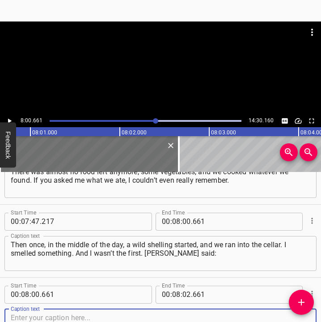
scroll to position [2591, 0]
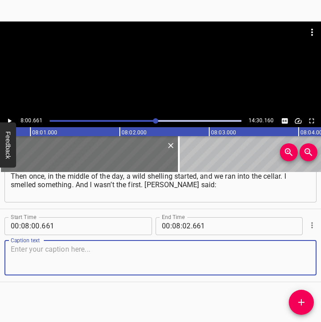
drag, startPoint x: 297, startPoint y: 262, endPoint x: 324, endPoint y: 262, distance: 27.7
click at [321, 262] on html "Caption Editor Batch Transcribe Login Sign Up Privacy Contact 8:00.661 14:30.16…" at bounding box center [160, 161] width 321 height 322
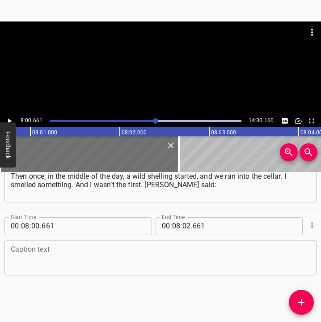
click at [67, 263] on textarea at bounding box center [161, 258] width 300 height 26
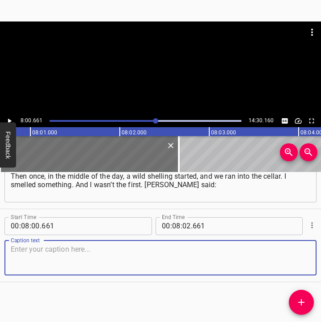
paste textarea "“You know, something smells like smoke.” And I felt it too. And I understood th…"
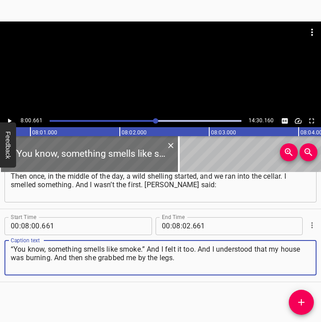
type textarea "“You know, something smells like smoke.” And I felt it too. And I understood th…"
click at [12, 116] on button "Play/Pause" at bounding box center [10, 121] width 12 height 12
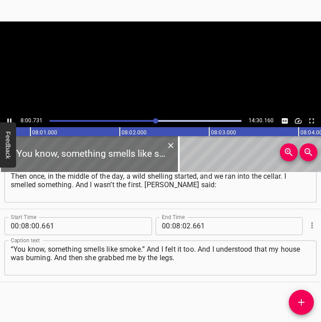
scroll to position [0, 43024]
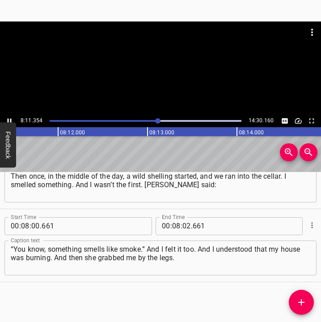
click at [9, 118] on icon "Play/Pause" at bounding box center [9, 121] width 8 height 8
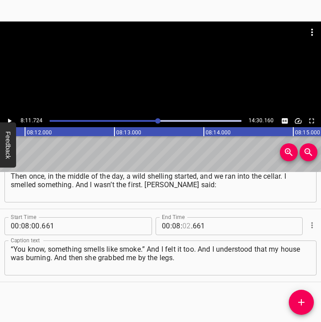
click at [183, 227] on input "number" at bounding box center [187, 226] width 9 height 18
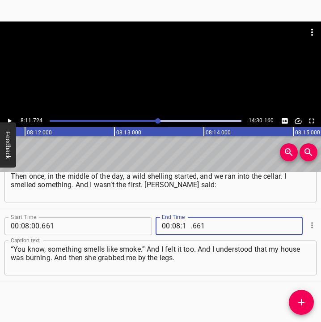
type input "17"
type input "024"
click at [191, 230] on span "." at bounding box center [192, 226] width 2 height 18
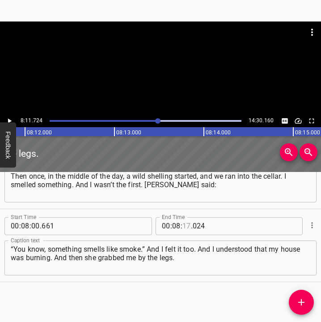
click at [184, 224] on input "number" at bounding box center [187, 226] width 9 height 18
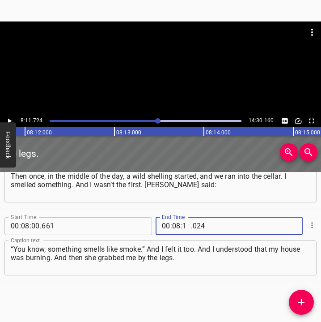
type input "11"
type input "724"
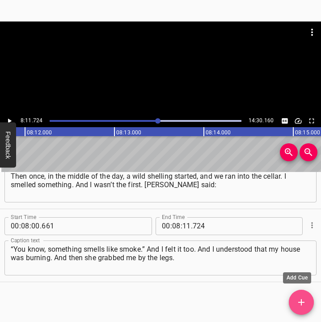
click at [302, 301] on icon "Add Cue" at bounding box center [301, 302] width 6 height 6
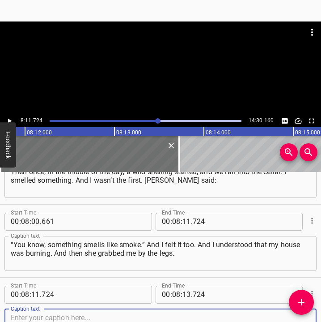
scroll to position [2663, 0]
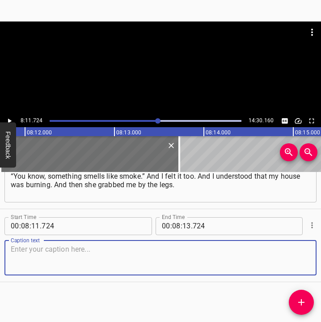
drag, startPoint x: 297, startPoint y: 254, endPoint x: 326, endPoint y: 249, distance: 29.9
click at [321, 249] on html "Caption Editor Batch Transcribe Login Sign Up Privacy Contact 8:11.724 14:30.16…" at bounding box center [160, 161] width 321 height 322
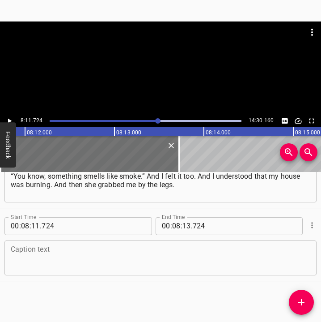
click at [102, 253] on textarea at bounding box center [161, 258] width 300 height 26
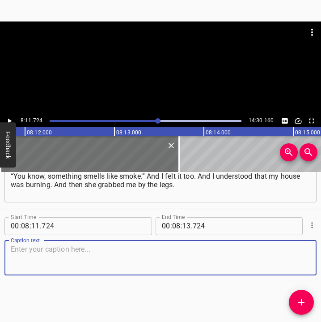
paste textarea "They were firing so hard! Wild shelling. And I understood that my house was bur…"
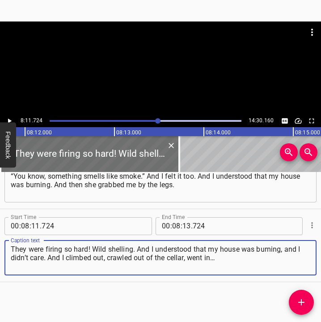
type textarea "They were firing so hard! Wild shelling. And I understood that my house was bur…"
click at [9, 118] on icon "Play/Pause" at bounding box center [9, 121] width 8 height 8
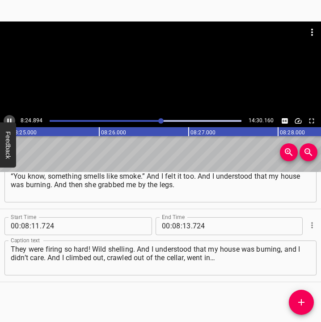
click at [8, 119] on icon "Play/Pause" at bounding box center [10, 120] width 4 height 5
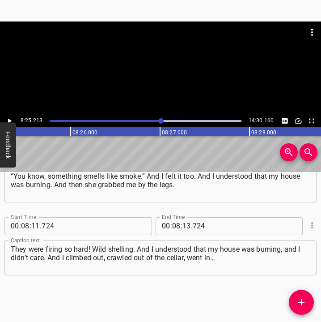
click at [8, 119] on icon "Play/Pause" at bounding box center [9, 121] width 8 height 8
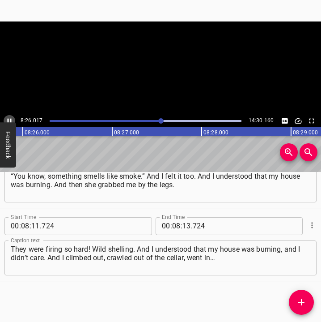
click at [8, 119] on icon "Play/Pause" at bounding box center [10, 120] width 4 height 5
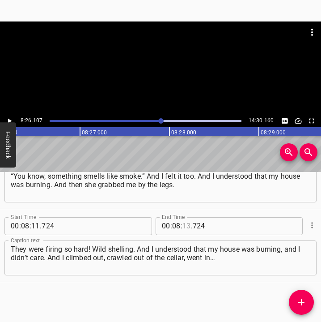
click at [183, 224] on input "number" at bounding box center [187, 226] width 9 height 18
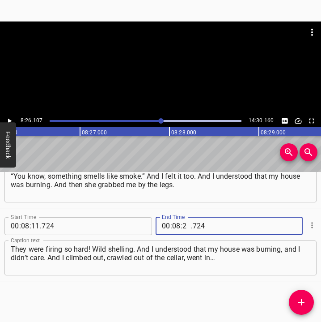
type input "26"
type input "107"
click at [303, 300] on icon "Add Cue" at bounding box center [301, 302] width 11 height 11
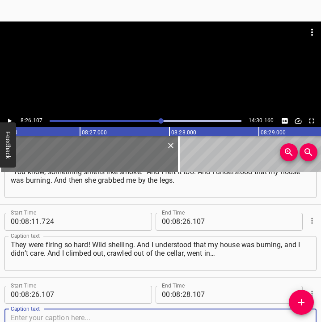
scroll to position [2736, 0]
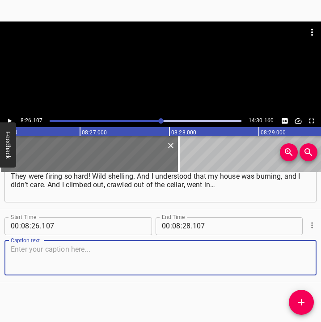
drag, startPoint x: 300, startPoint y: 263, endPoint x: 319, endPoint y: 259, distance: 19.1
click at [303, 262] on div "Caption text" at bounding box center [160, 257] width 312 height 35
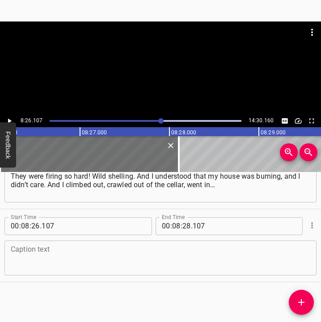
click at [100, 258] on textarea at bounding box center [161, 258] width 300 height 26
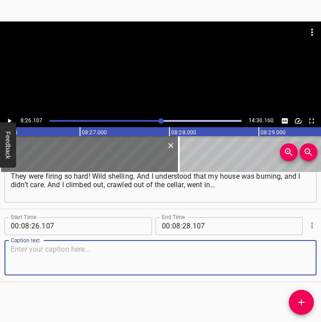
paste textarea "The house was burning with such force! It was wooden, covered with brick, and i…"
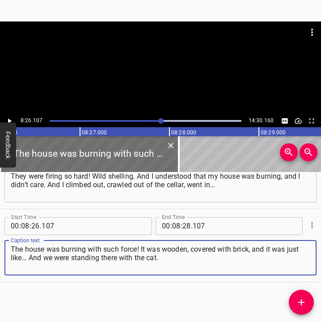
type textarea "The house was burning with such force! It was wooden, covered with brick, and i…"
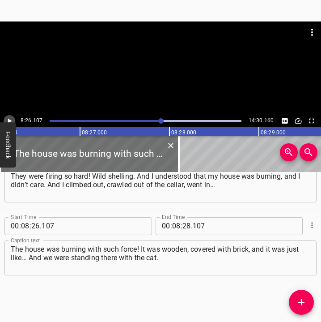
click at [9, 117] on icon "Play/Pause" at bounding box center [9, 121] width 8 height 8
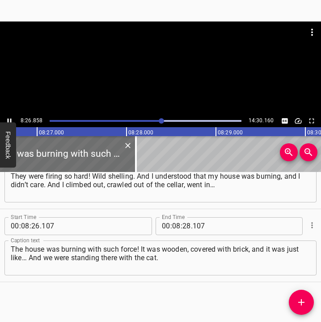
scroll to position [0, 45357]
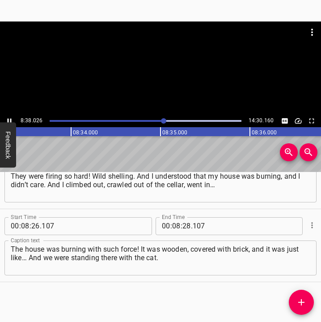
click at [9, 119] on icon "Play/Pause" at bounding box center [9, 121] width 8 height 8
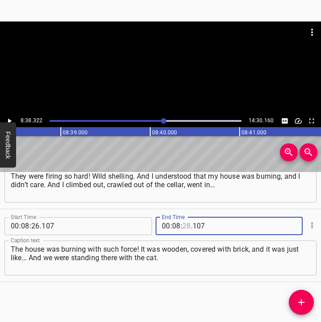
click at [183, 224] on input "number" at bounding box center [187, 226] width 9 height 18
type input "38"
type input "322"
drag, startPoint x: 306, startPoint y: 300, endPoint x: 315, endPoint y: 308, distance: 12.4
click at [306, 300] on icon "Add Cue" at bounding box center [301, 302] width 11 height 11
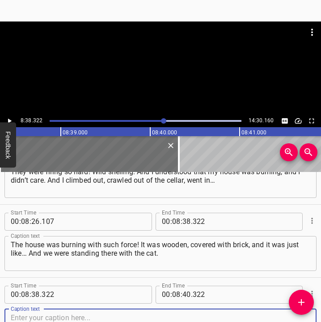
scroll to position [2809, 0]
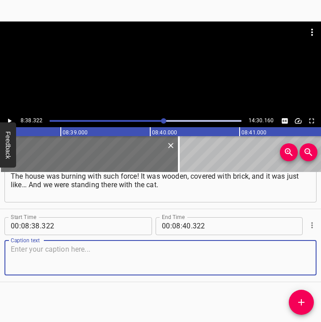
drag, startPoint x: 298, startPoint y: 258, endPoint x: 319, endPoint y: 257, distance: 20.2
click at [307, 258] on div "Caption text" at bounding box center [160, 257] width 312 height 35
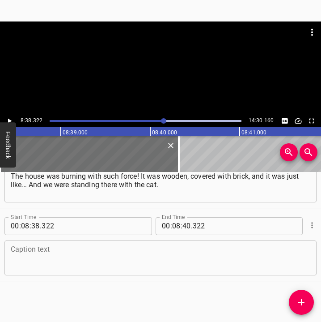
click at [31, 250] on textarea at bounding box center [161, 258] width 300 height 26
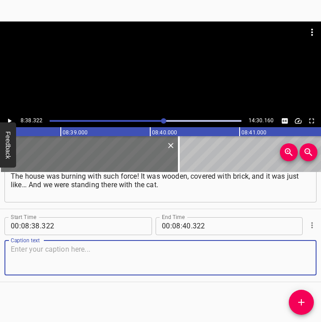
paste textarea "And the cat — it’s such a creature… They are very afraid. And he was standing n…"
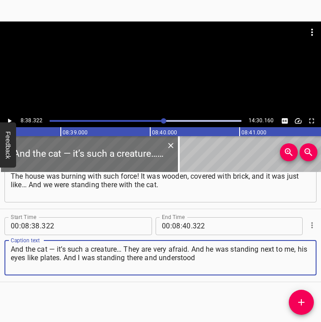
type textarea "And the cat — it’s such a creature… They are very afraid. And he was standing n…"
click at [11, 121] on icon "Play/Pause" at bounding box center [10, 120] width 4 height 5
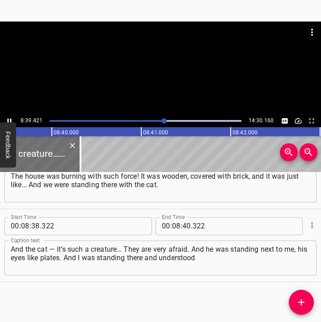
scroll to position [0, 46511]
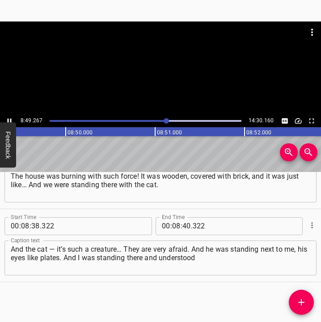
click at [7, 119] on icon "Play/Pause" at bounding box center [9, 121] width 8 height 8
click at [183, 226] on input "number" at bounding box center [187, 226] width 9 height 18
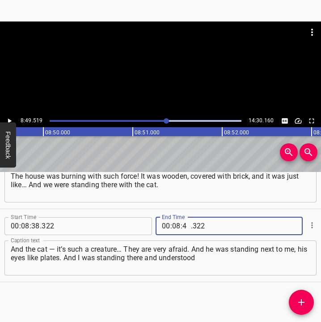
type input "49"
type input "519"
click at [295, 300] on span "Add Cue" at bounding box center [301, 302] width 25 height 11
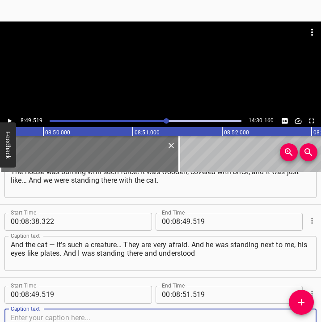
scroll to position [2882, 0]
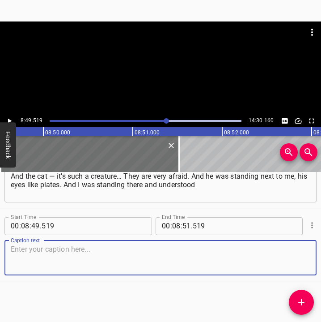
drag, startPoint x: 294, startPoint y: 266, endPoint x: 315, endPoint y: 266, distance: 21.0
click at [315, 266] on div "Start Time 00 : 00 : 05 . 692 Start Time End Time 00 : 00 : 24 . 886 End Time C…" at bounding box center [160, 247] width 321 height 150
click at [41, 255] on textarea at bounding box center [161, 258] width 300 height 26
paste textarea "that my whole life was burning. And when my house burned down, I was left in ru…"
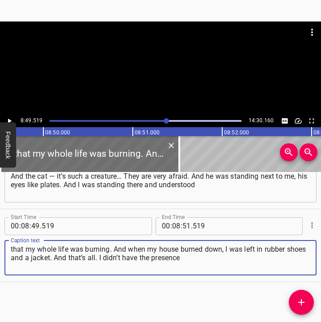
type textarea "that my whole life was burning. And when my house burned down, I was left in ru…"
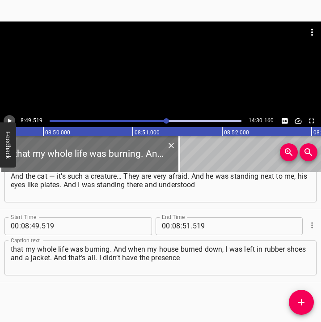
click at [13, 119] on icon "Play/Pause" at bounding box center [9, 121] width 8 height 8
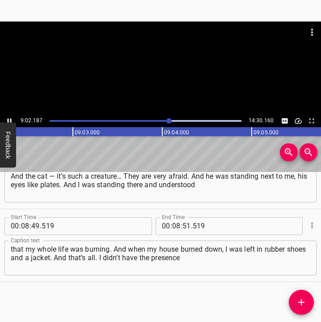
click at [12, 120] on icon "Play/Pause" at bounding box center [9, 121] width 8 height 8
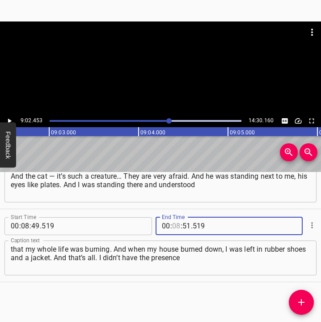
click at [175, 222] on input "number" at bounding box center [176, 226] width 9 height 18
type input "09"
type input "01"
type input "519"
click at [183, 224] on input "number" at bounding box center [187, 226] width 9 height 18
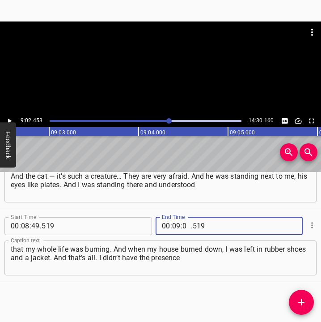
type input "02"
type input "5"
type input "519"
type input "02"
type input "453"
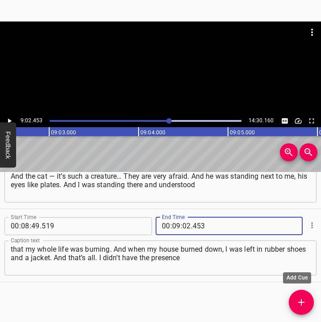
click at [303, 298] on icon "Add Cue" at bounding box center [301, 302] width 11 height 11
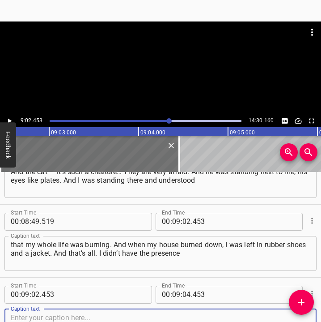
scroll to position [2955, 0]
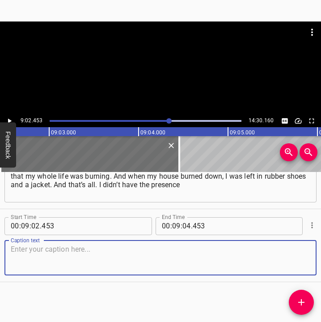
drag, startPoint x: 298, startPoint y: 251, endPoint x: 328, endPoint y: 250, distance: 30.4
click at [321, 250] on html "Caption Editor Batch Transcribe Login Sign Up Privacy Contact 9:02.453 14:30.16…" at bounding box center [160, 161] width 321 height 322
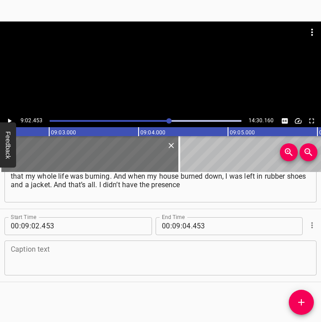
click at [57, 258] on textarea at bounding box center [161, 258] width 300 height 26
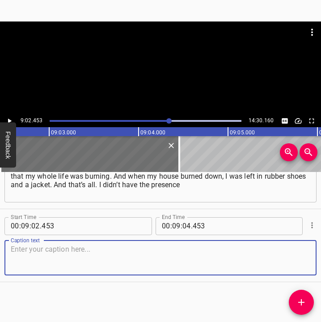
paste textarea "of mind to take anything else. Only the documents were in the bag in the cellar…"
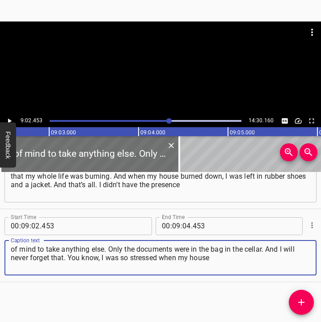
type textarea "of mind to take anything else. Only the documents were in the bag in the cellar…"
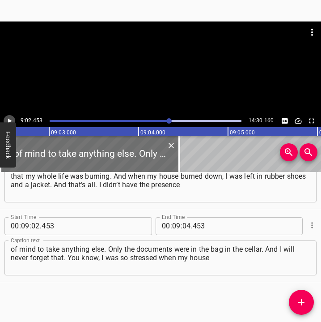
click at [9, 120] on icon "Play/Pause" at bounding box center [10, 120] width 4 height 5
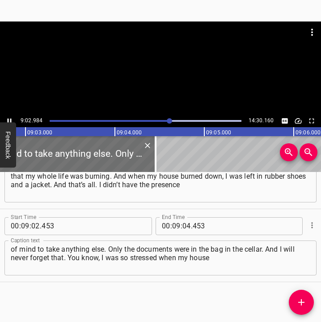
scroll to position [0, 48596]
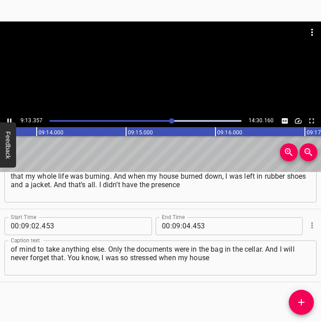
click at [8, 119] on icon "Play/Pause" at bounding box center [10, 120] width 4 height 5
click at [9, 120] on icon "Play/Pause" at bounding box center [10, 120] width 4 height 5
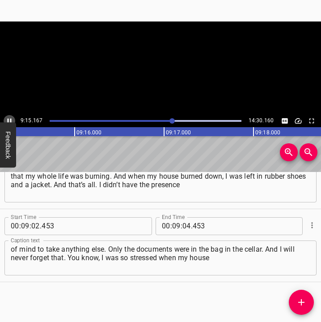
click at [9, 120] on icon "Play/Pause" at bounding box center [9, 121] width 8 height 8
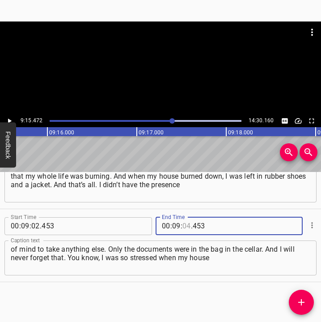
click at [183, 226] on input "number" at bounding box center [187, 226] width 9 height 18
type input "15"
type input "472"
click at [310, 301] on span "Add Cue" at bounding box center [301, 302] width 25 height 11
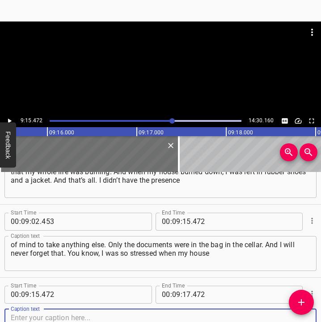
scroll to position [3028, 0]
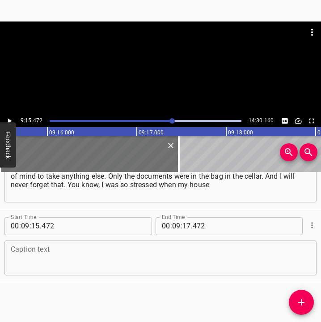
drag, startPoint x: 303, startPoint y: 260, endPoint x: 318, endPoint y: 254, distance: 16.1
click at [310, 256] on div "Start Time 00 : 09 : 15 . 472 Start Time End Time 00 : 09 : 17 . 472 End Time C…" at bounding box center [160, 245] width 321 height 72
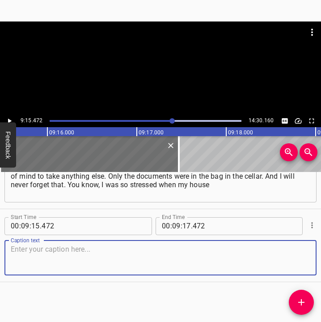
click at [111, 259] on textarea at bounding box center [161, 258] width 300 height 26
paste textarea "was burning, and the [DEMOGRAPHIC_DATA] were standing under the summer kitchen …"
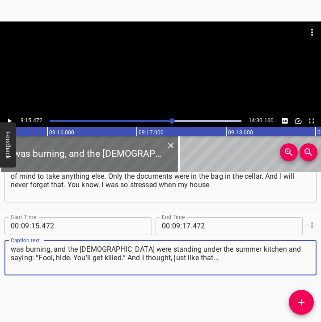
type textarea "was burning, and the [DEMOGRAPHIC_DATA] were standing under the summer kitchen …"
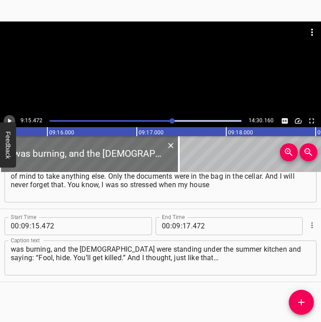
click at [11, 118] on icon "Play/Pause" at bounding box center [9, 121] width 8 height 8
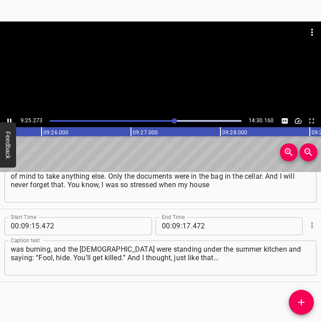
click at [12, 120] on icon "Play/Pause" at bounding box center [9, 121] width 8 height 8
click at [184, 225] on input "number" at bounding box center [187, 226] width 9 height 18
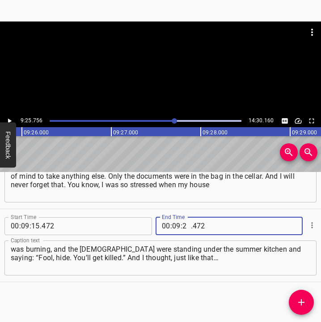
type input "25"
type input "4"
type input "472"
type input "25"
type input "756"
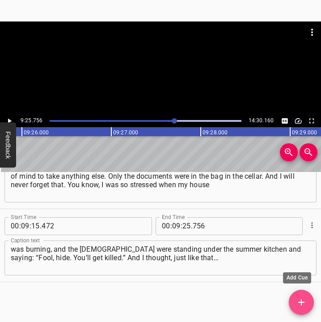
click at [306, 301] on icon "Add Cue" at bounding box center [301, 302] width 11 height 11
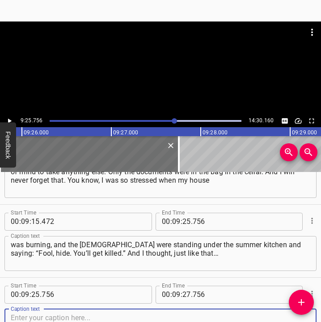
scroll to position [3101, 0]
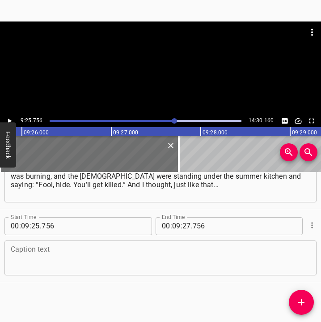
drag, startPoint x: 304, startPoint y: 262, endPoint x: 315, endPoint y: 261, distance: 11.2
click at [310, 261] on div "Start Time 00 : 09 : 25 . 756 Start Time End Time 00 : 09 : 27 . 756 End Time C…" at bounding box center [160, 245] width 321 height 72
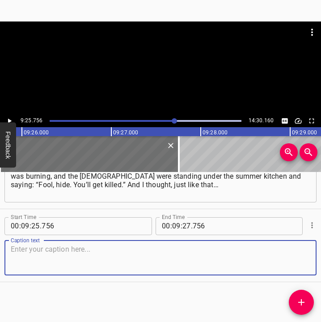
click at [72, 251] on textarea at bounding box center [161, 258] width 300 height 26
paste textarea "You understand, there was such wild shelling, and I wasn’t even touched. And th…"
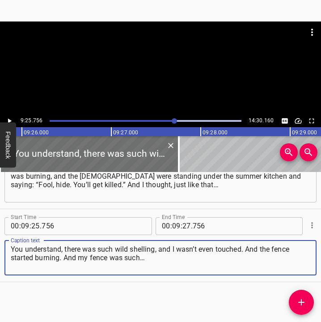
type textarea "You understand, there was such wild shelling, and I wasn’t even touched. And th…"
click at [13, 120] on icon "Play/Pause" at bounding box center [9, 121] width 8 height 8
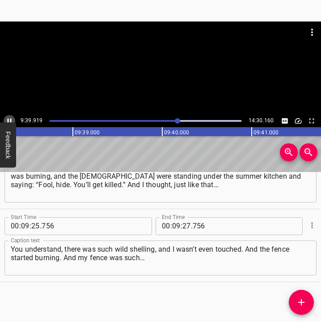
click at [8, 117] on icon "Play/Pause" at bounding box center [9, 121] width 8 height 8
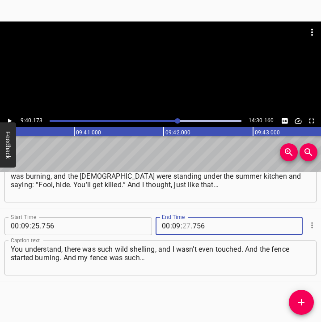
click at [183, 224] on input "number" at bounding box center [187, 226] width 9 height 18
type input "40"
type input "173"
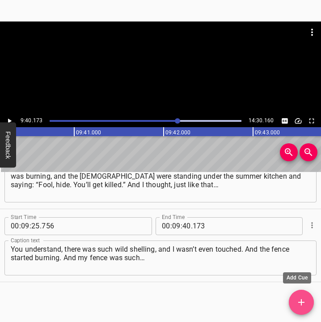
click at [303, 299] on icon "Add Cue" at bounding box center [301, 302] width 11 height 11
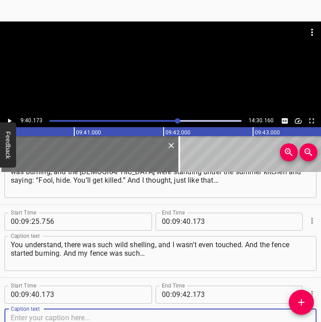
scroll to position [3174, 0]
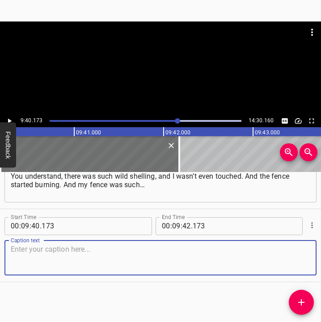
drag, startPoint x: 303, startPoint y: 256, endPoint x: 320, endPoint y: 255, distance: 17.9
click at [309, 255] on div "Start Time 00 : 09 : 40 . 173 Start Time End Time 00 : 09 : 42 . 173 End Time C…" at bounding box center [160, 245] width 321 height 72
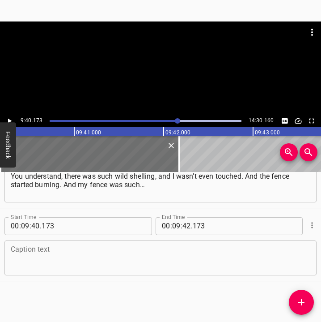
click at [97, 254] on textarea at bounding box center [161, 258] width 300 height 26
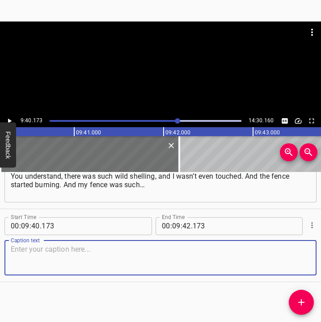
paste textarea "And the [DEMOGRAPHIC_DATA] grabbed some sticks — where they found them? — and w…"
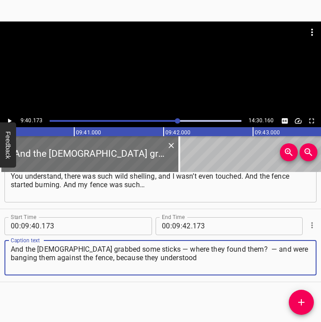
type textarea "And the [DEMOGRAPHIC_DATA] grabbed some sticks — where they found them? — and w…"
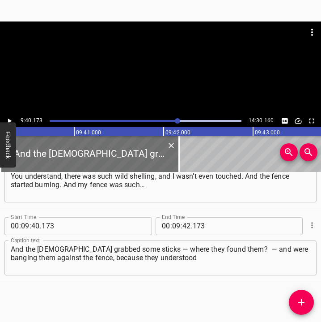
click at [13, 115] on div "9:40.173 14:30.160" at bounding box center [160, 121] width 321 height 13
click at [12, 118] on icon "Play/Pause" at bounding box center [9, 121] width 8 height 8
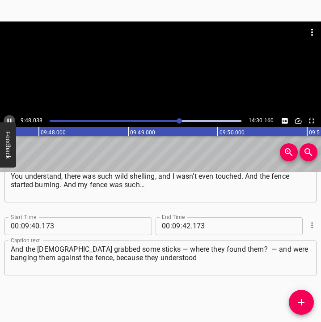
click at [7, 120] on icon "Play/Pause" at bounding box center [9, 121] width 8 height 8
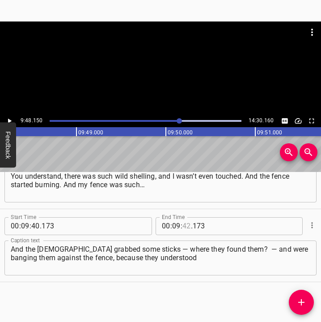
click at [183, 227] on input "number" at bounding box center [187, 226] width 9 height 18
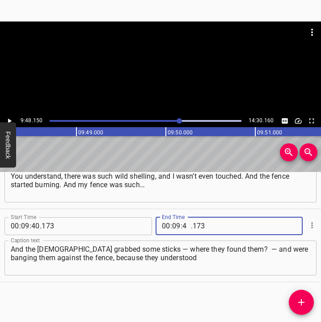
type input "48"
type input "150"
click at [304, 299] on icon "Add Cue" at bounding box center [301, 302] width 11 height 11
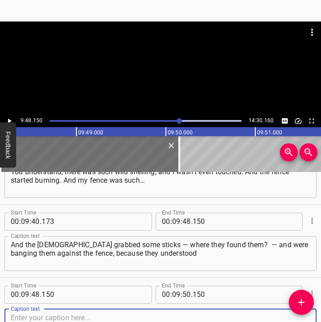
scroll to position [3247, 0]
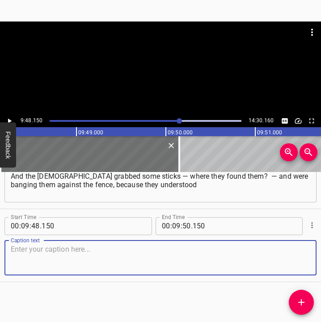
drag, startPoint x: 297, startPoint y: 260, endPoint x: 315, endPoint y: 260, distance: 17.9
click at [315, 260] on div "Start Time 00 : 00 : 05 . 692 Start Time End Time 00 : 00 : 24 . 886 End Time C…" at bounding box center [160, 247] width 321 height 150
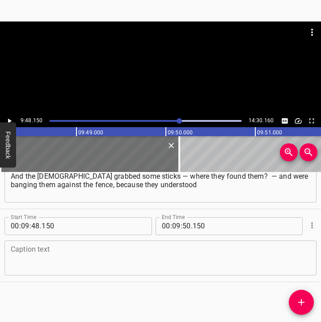
click at [126, 258] on textarea at bounding box center [161, 258] width 300 height 26
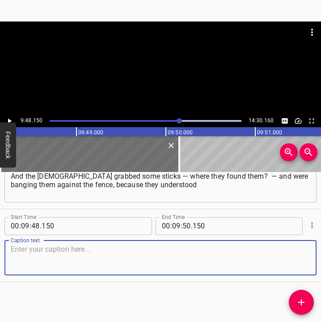
paste textarea "that now the fire would jump to the yard where they were living. In two hours m…"
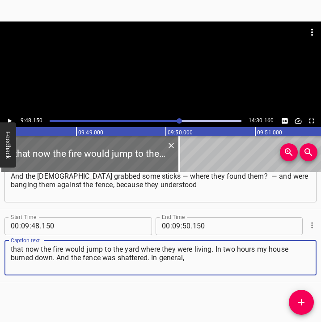
type textarea "that now the fire would jump to the yard where they were living. In two hours m…"
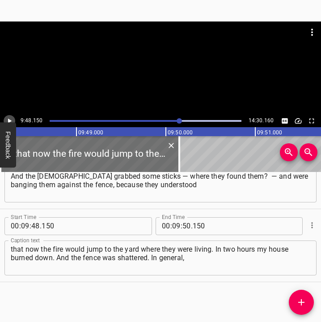
click at [7, 119] on icon "Play/Pause" at bounding box center [9, 121] width 8 height 8
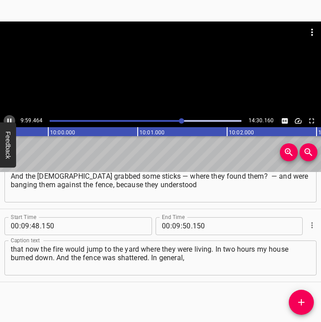
click at [9, 118] on icon "Play/Pause" at bounding box center [9, 121] width 8 height 8
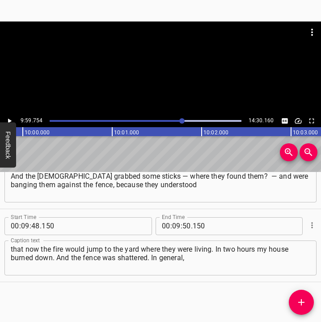
scroll to position [0, 53676]
click at [183, 224] on input "number" at bounding box center [187, 226] width 9 height 18
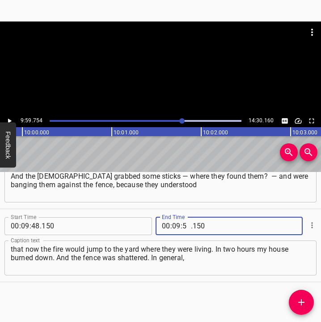
type input "59"
type input "754"
click at [299, 299] on icon "Add Cue" at bounding box center [301, 302] width 11 height 11
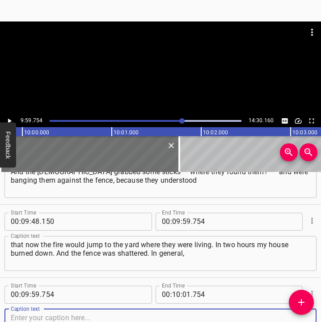
scroll to position [3320, 0]
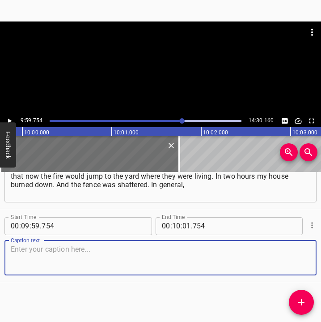
drag, startPoint x: 301, startPoint y: 263, endPoint x: 311, endPoint y: 263, distance: 9.8
click at [311, 263] on div "Start Time 00 : 09 : 59 . 754 Start Time End Time 00 : 10 : 01 . 754 End Time C…" at bounding box center [160, 245] width 321 height 72
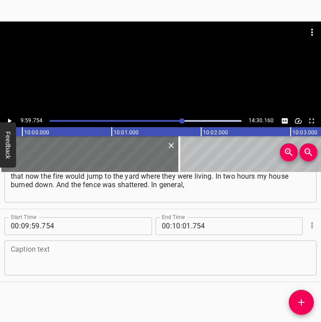
click at [46, 263] on textarea at bounding box center [161, 258] width 300 height 26
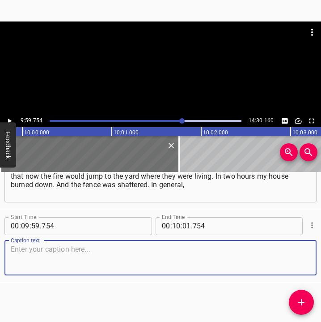
paste textarea "I was left with nothing. Nothing was left for me. The fence was broken, as I sa…"
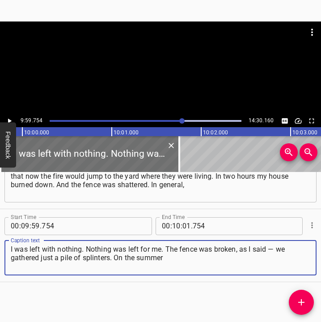
type textarea "I was left with nothing. Nothing was left for me. The fence was broken, as I sa…"
click at [8, 117] on icon "Play/Pause" at bounding box center [9, 121] width 8 height 8
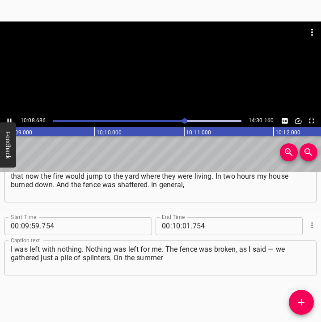
click at [11, 119] on icon "Play/Pause" at bounding box center [10, 120] width 4 height 5
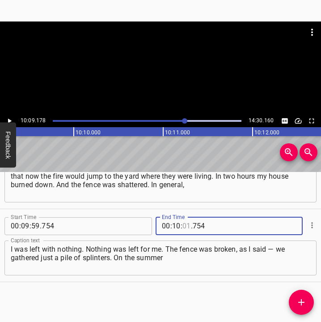
click at [183, 224] on input "number" at bounding box center [187, 226] width 9 height 18
type input "09"
type input "178"
click at [304, 299] on icon "Add Cue" at bounding box center [301, 302] width 11 height 11
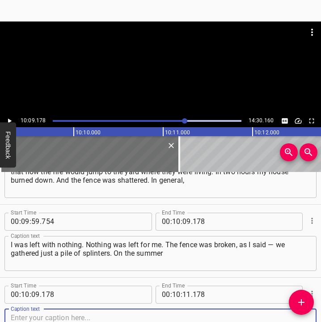
scroll to position [3393, 0]
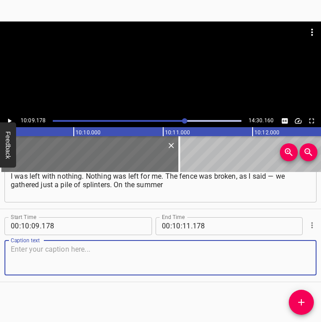
drag, startPoint x: 290, startPoint y: 268, endPoint x: 317, endPoint y: 261, distance: 27.1
click at [294, 267] on textarea at bounding box center [161, 258] width 300 height 26
click at [85, 258] on textarea at bounding box center [161, 258] width 300 height 26
paste textarea "kitchen the roof had slid off. The veranda was torn away. The explosion happene…"
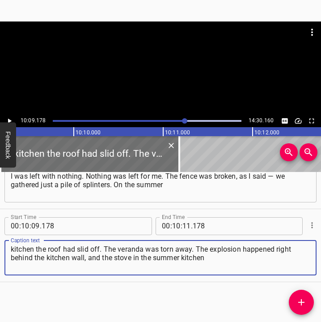
type textarea "kitchen the roof had slid off. The veranda was torn away. The explosion happene…"
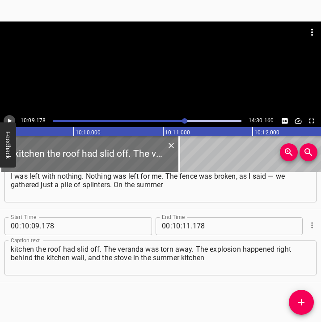
click at [11, 118] on icon "Play/Pause" at bounding box center [9, 121] width 8 height 8
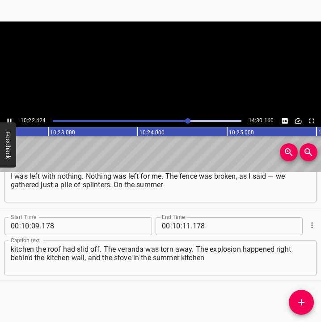
click at [10, 117] on icon "Play/Pause" at bounding box center [9, 121] width 8 height 8
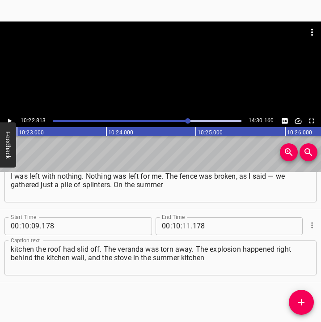
click at [184, 223] on input "number" at bounding box center [187, 226] width 9 height 18
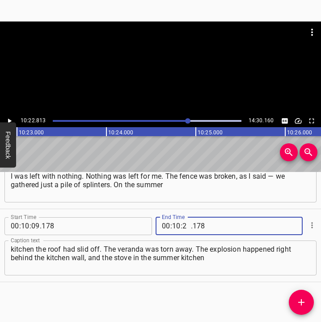
type input "22"
type input "813"
click at [304, 307] on icon "Add Cue" at bounding box center [301, 302] width 11 height 11
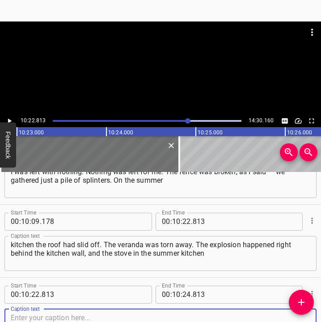
scroll to position [3466, 0]
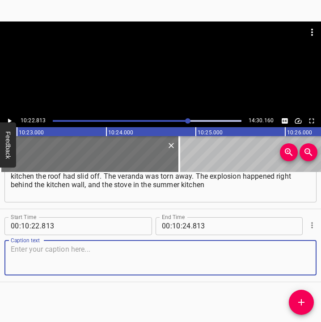
drag, startPoint x: 303, startPoint y: 265, endPoint x: 316, endPoint y: 261, distance: 14.4
click at [316, 261] on div "Start Time 00 : 00 : 05 . 692 Start Time End Time 00 : 00 : 24 . 886 End Time C…" at bounding box center [160, 247] width 321 height 150
click at [39, 262] on textarea at bounding box center [161, 258] width 300 height 26
paste textarea "fell apart into bricks. Only a heap of bricks from the stove remained. The hous…"
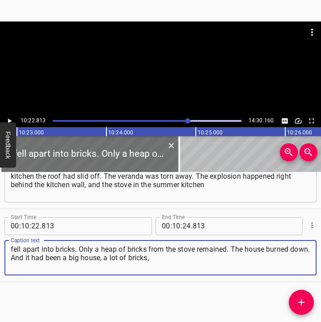
type textarea "fell apart into bricks. Only a heap of bricks from the stove remained. The hous…"
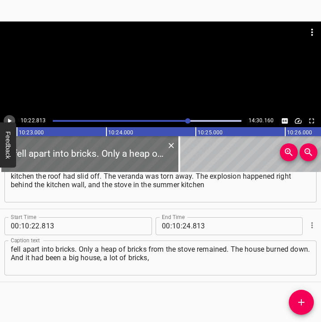
click at [9, 117] on icon "Play/Pause" at bounding box center [9, 121] width 8 height 8
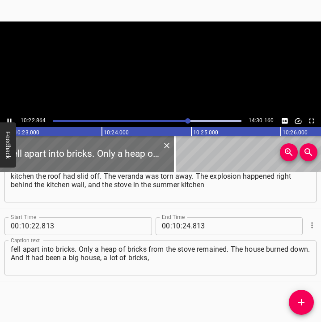
scroll to position [0, 55768]
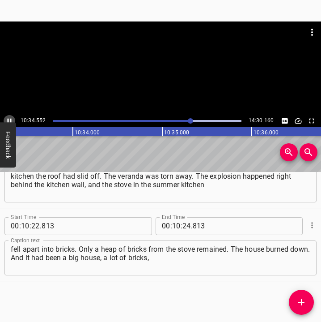
click at [7, 119] on icon "Play/Pause" at bounding box center [9, 121] width 8 height 8
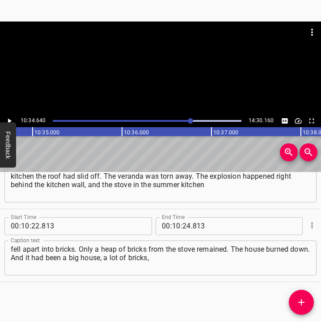
click at [7, 119] on icon "Play/Pause" at bounding box center [9, 121] width 8 height 8
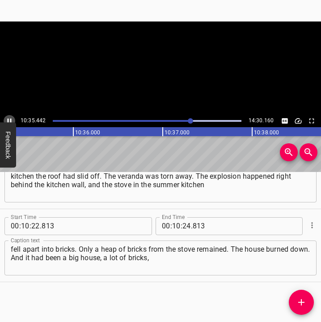
click at [7, 119] on icon "Play/Pause" at bounding box center [9, 121] width 8 height 8
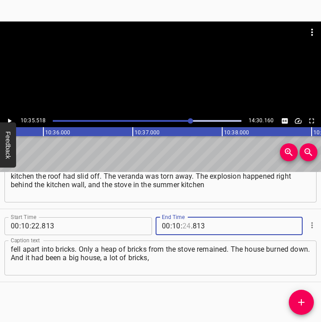
click at [183, 224] on input "number" at bounding box center [187, 226] width 9 height 18
type input "35"
type input "518"
click at [303, 300] on icon "Add Cue" at bounding box center [301, 302] width 11 height 11
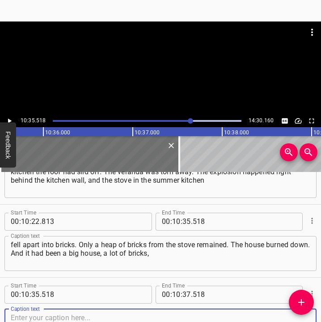
scroll to position [3539, 0]
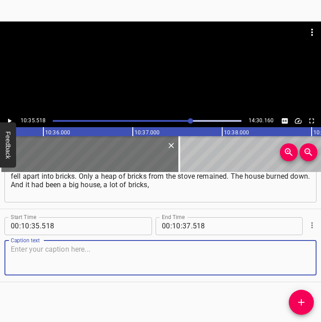
drag, startPoint x: 300, startPoint y: 259, endPoint x: 319, endPoint y: 248, distance: 21.4
click at [312, 252] on div "Start Time 00 : 10 : 35 . 518 Start Time End Time 00 : 10 : 37 . 518 End Time C…" at bounding box center [160, 245] width 321 height 72
click at [30, 268] on textarea at bounding box center [161, 258] width 300 height 26
paste textarea "and those bricks were lying all the way to the road. The orchard trees burned, …"
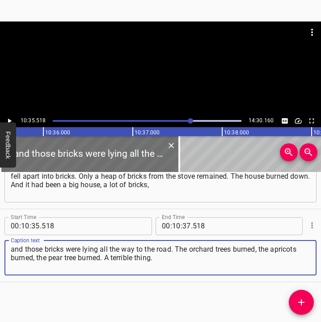
type textarea "and those bricks were lying all the way to the road. The orchard trees burned, …"
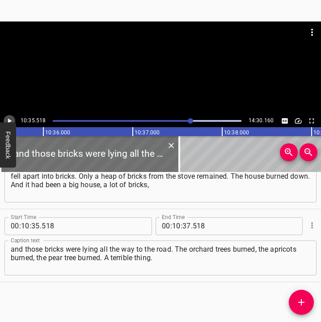
click at [12, 118] on icon "Play/Pause" at bounding box center [9, 121] width 8 height 8
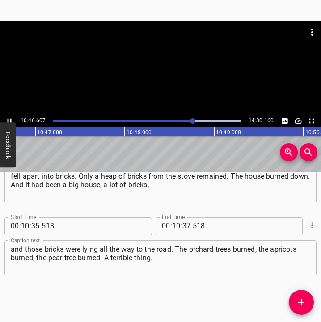
click at [9, 118] on icon "Play/Pause" at bounding box center [9, 121] width 8 height 8
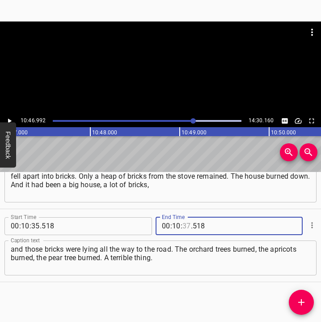
click at [184, 220] on input "number" at bounding box center [187, 226] width 9 height 18
type input "46"
type input "992"
click at [300, 300] on icon "Add Cue" at bounding box center [301, 302] width 11 height 11
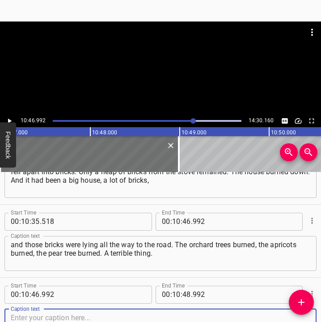
scroll to position [3612, 0]
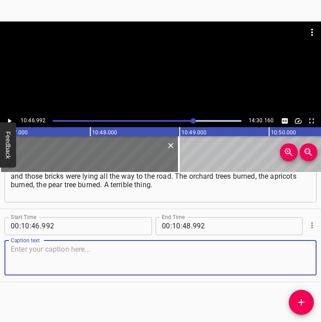
drag, startPoint x: 292, startPoint y: 261, endPoint x: 328, endPoint y: 258, distance: 36.4
click at [321, 258] on html "Caption Editor Batch Transcribe Login Sign Up Privacy Contact 10:46.992 14:30.1…" at bounding box center [160, 161] width 321 height 322
drag, startPoint x: 29, startPoint y: 260, endPoint x: 34, endPoint y: 251, distance: 10.8
click at [31, 257] on textarea at bounding box center [161, 258] width 300 height 26
paste textarea "Everything was in ruins. And there I sat… My relatives had gone to the neighbor…"
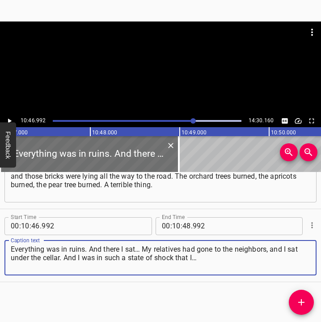
type textarea "Everything was in ruins. And there I sat… My relatives had gone to the neighbor…"
